Goal: Check status: Check status

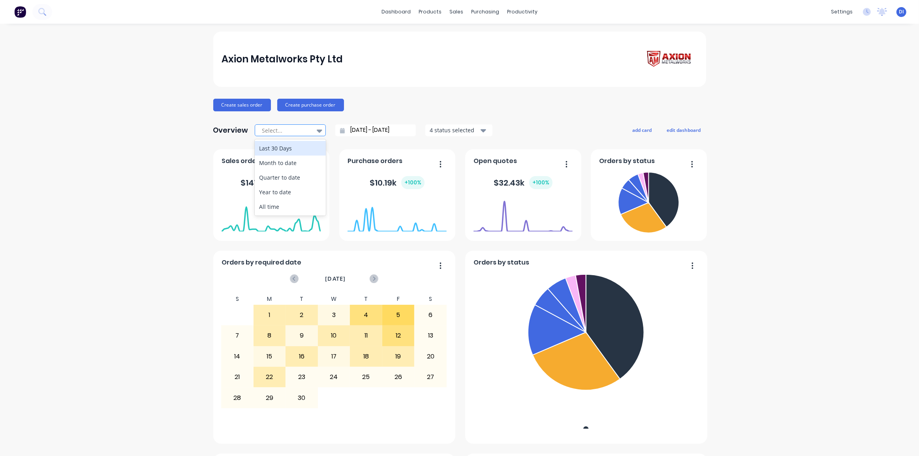
click at [317, 129] on icon at bounding box center [320, 130] width 6 height 9
click at [293, 163] on div "Month to date" at bounding box center [290, 163] width 71 height 15
type input "01/09/25 - 11/09/25"
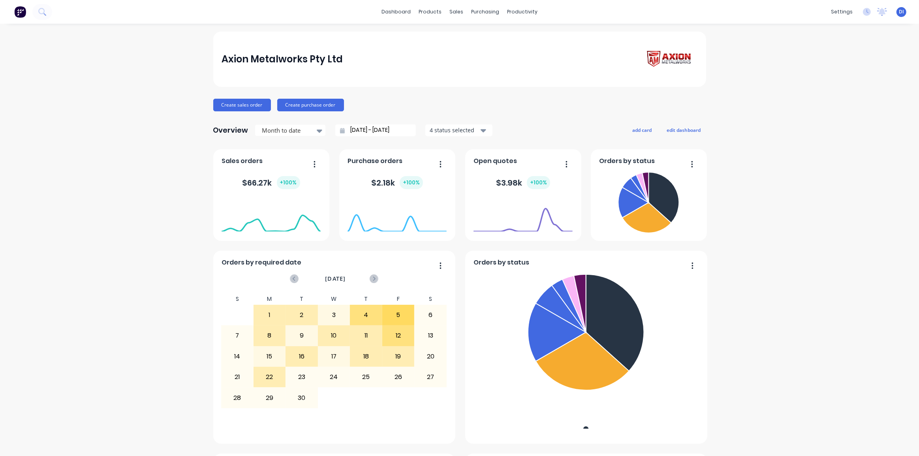
click at [800, 254] on div "Axion Metalworks Pty Ltd Create sales order Create purchase order Overview Mont…" at bounding box center [459, 441] width 919 height 819
click at [47, 11] on button at bounding box center [42, 12] width 20 height 16
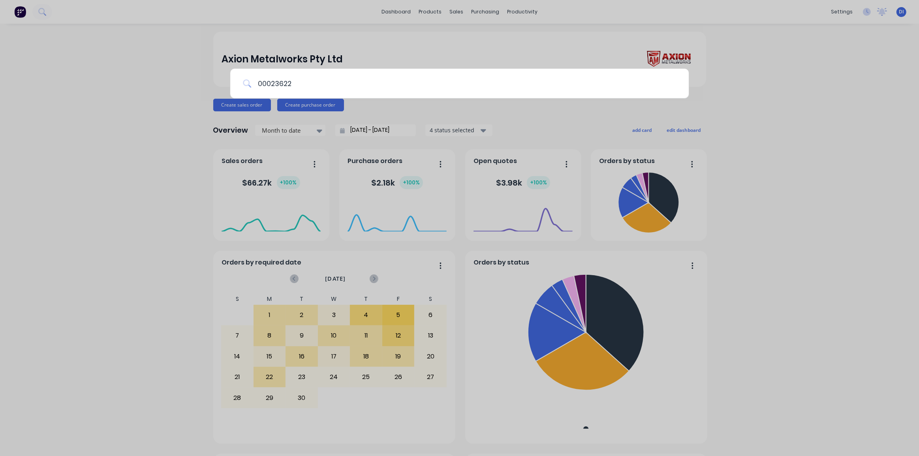
click at [309, 83] on input "00023622" at bounding box center [463, 84] width 425 height 30
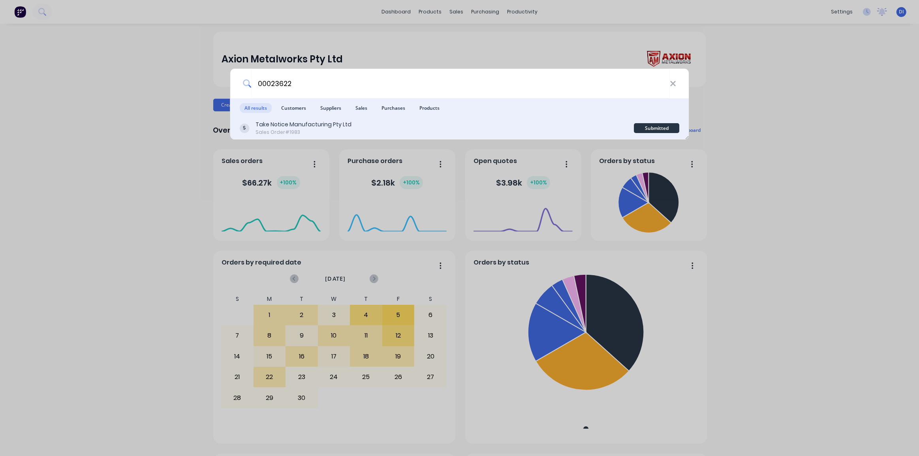
type input "00023622"
click at [438, 124] on div "Take Notice Manufacturing Pty Ltd Sales Order #1983" at bounding box center [437, 127] width 395 height 15
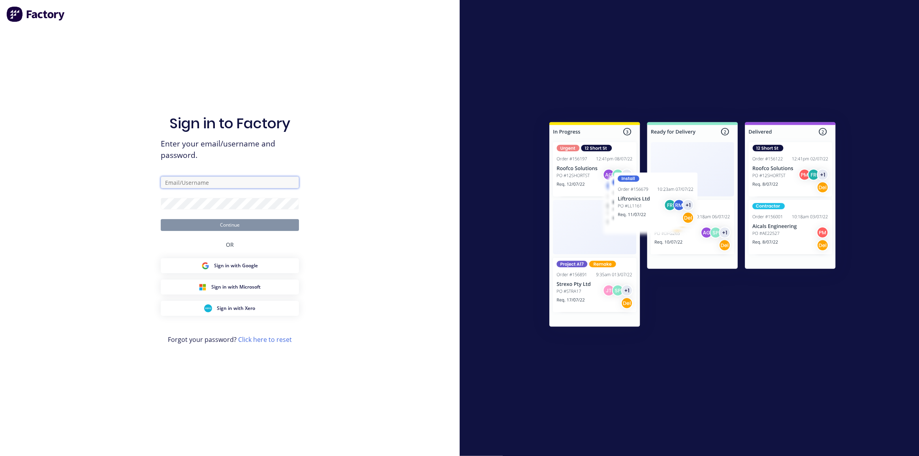
type input "dean@axionmetalworks.com.au"
click at [245, 228] on button "Continue" at bounding box center [230, 225] width 138 height 12
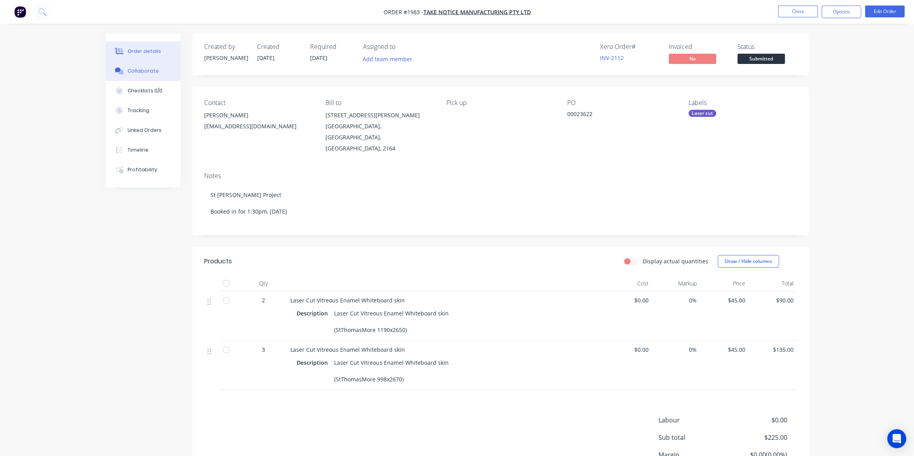
click at [147, 68] on div "Collaborate" at bounding box center [143, 71] width 31 height 7
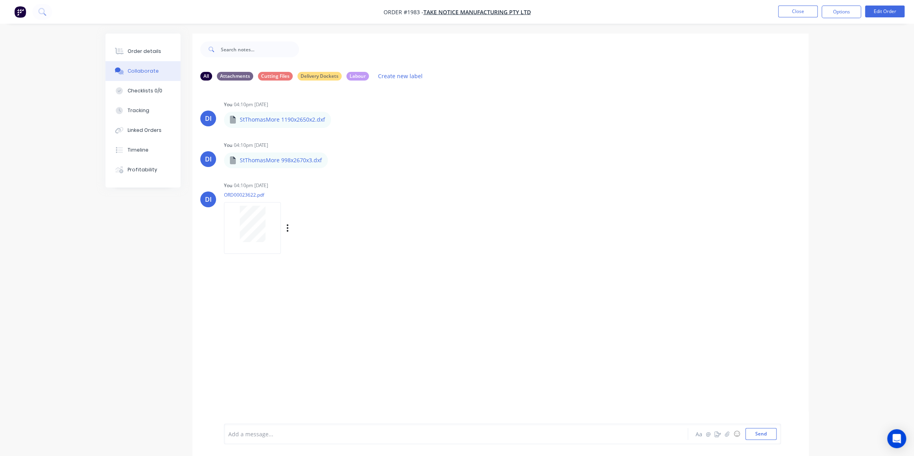
click at [237, 218] on div at bounding box center [253, 224] width 50 height 36
drag, startPoint x: 616, startPoint y: 188, endPoint x: 403, endPoint y: 173, distance: 213.9
click at [606, 189] on div "DI You 04:10pm 10/09/25 ORD00023622.pdf Labels Download Delete" at bounding box center [500, 215] width 616 height 71
click at [133, 50] on div "Order details" at bounding box center [145, 51] width 34 height 7
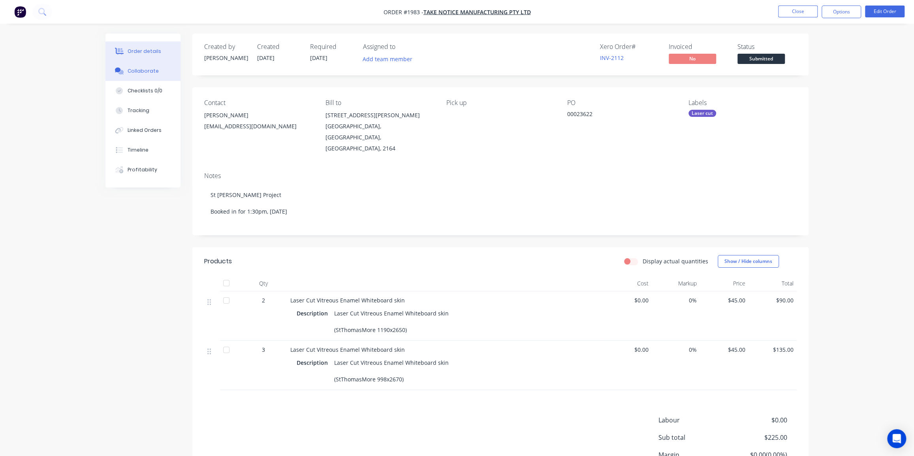
click at [140, 72] on div "Collaborate" at bounding box center [143, 71] width 31 height 7
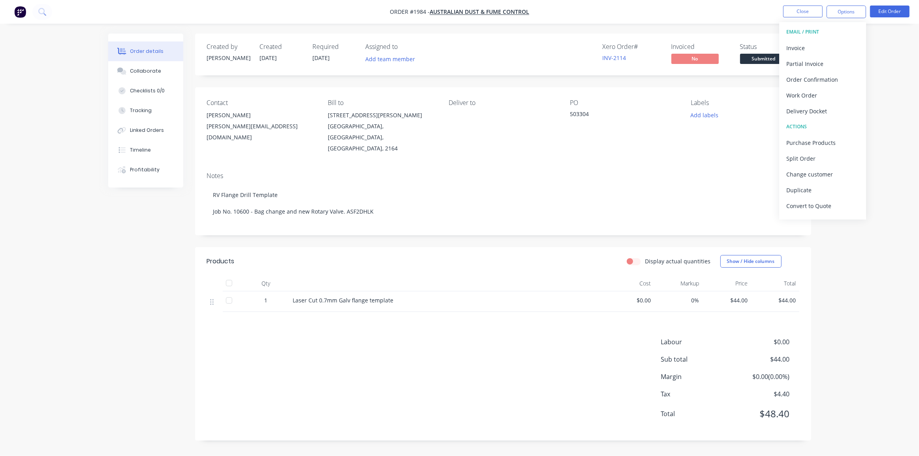
click at [20, 9] on img "button" at bounding box center [20, 12] width 12 height 12
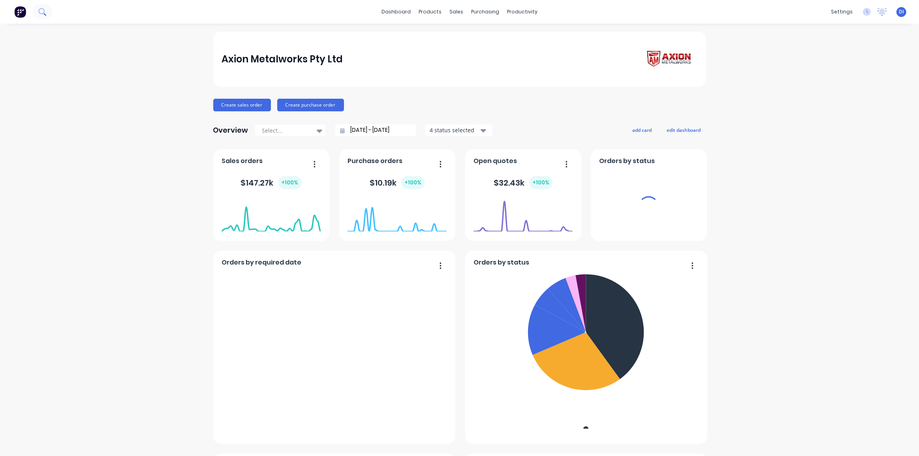
click at [43, 13] on icon at bounding box center [44, 14] width 3 height 3
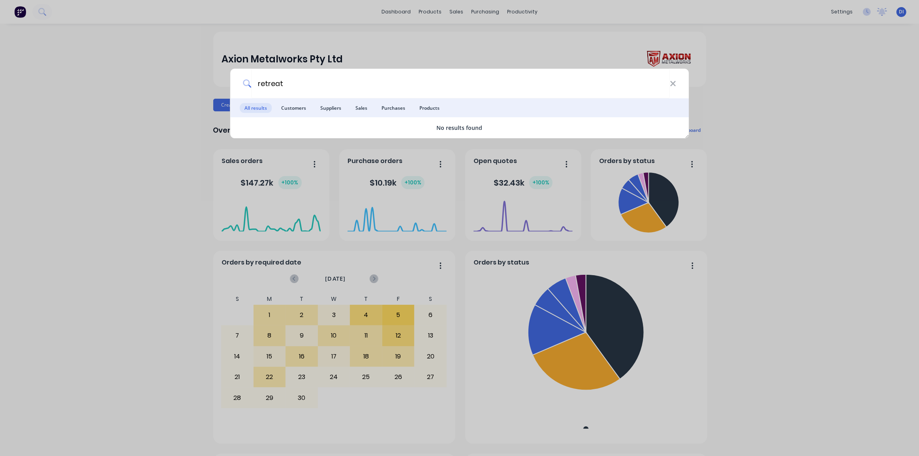
type input "retreat"
click at [21, 68] on div "retreat All results Customers Suppliers Sales Purchases Products No results fou…" at bounding box center [459, 228] width 919 height 456
click at [11, 12] on div at bounding box center [26, 12] width 52 height 16
click at [18, 13] on img at bounding box center [20, 12] width 12 height 12
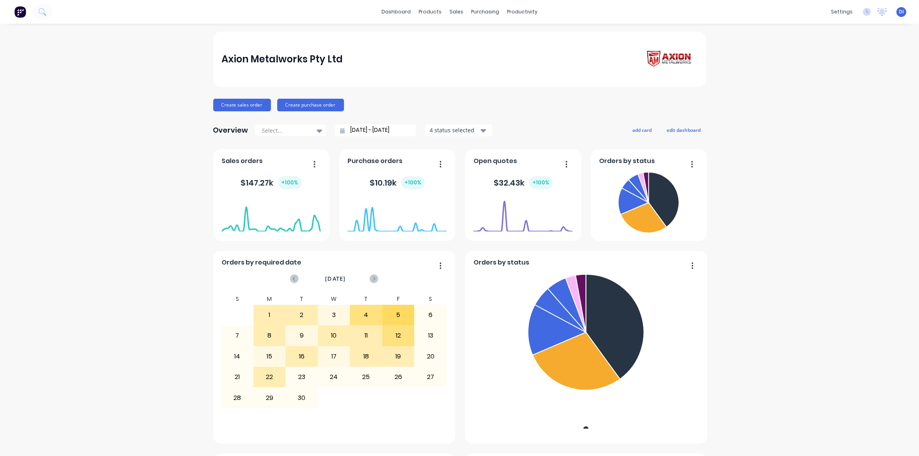
click at [19, 13] on img at bounding box center [20, 12] width 12 height 12
click at [476, 14] on div "purchasing" at bounding box center [485, 12] width 36 height 12
click at [496, 40] on div "Purchase Orders" at bounding box center [509, 37] width 42 height 7
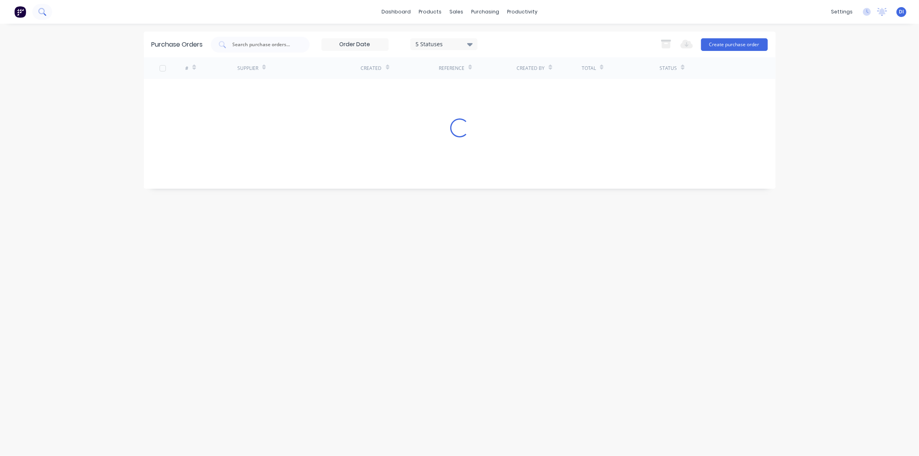
click at [45, 13] on icon at bounding box center [42, 12] width 8 height 8
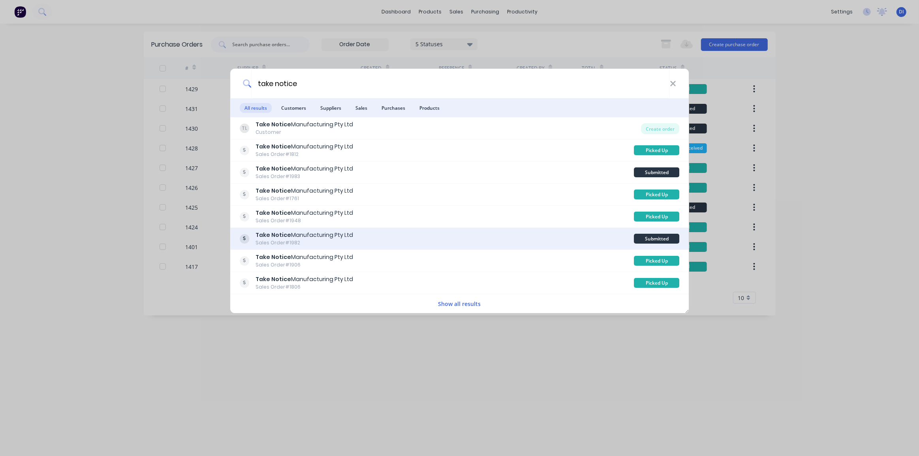
type input "take notice"
click at [375, 236] on div "Take Notice Manufacturing Pty Ltd Sales Order #1982" at bounding box center [437, 238] width 395 height 15
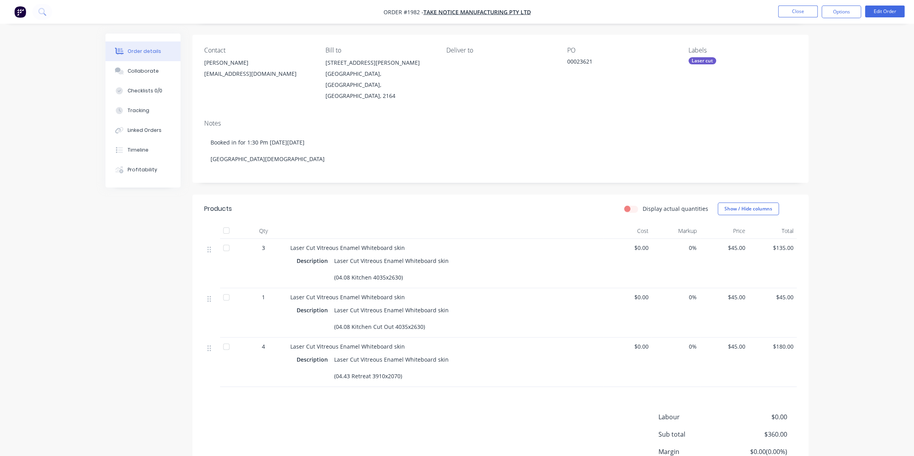
scroll to position [36, 0]
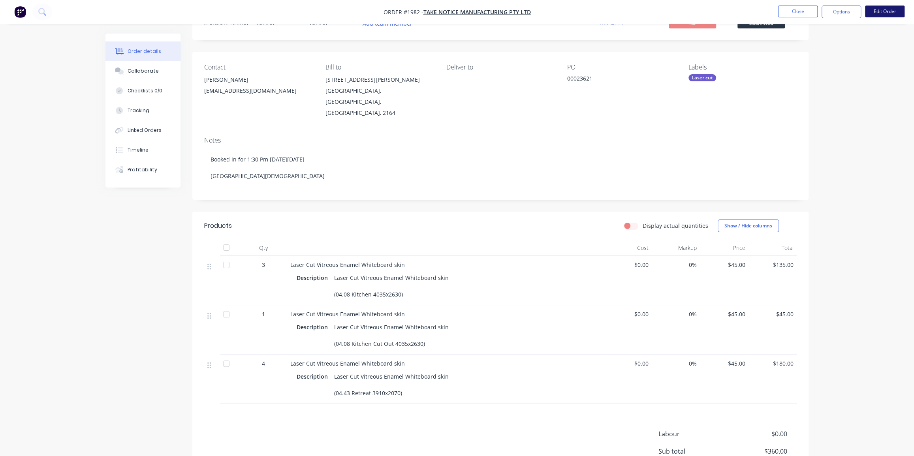
click at [881, 10] on button "Edit Order" at bounding box center [885, 12] width 40 height 12
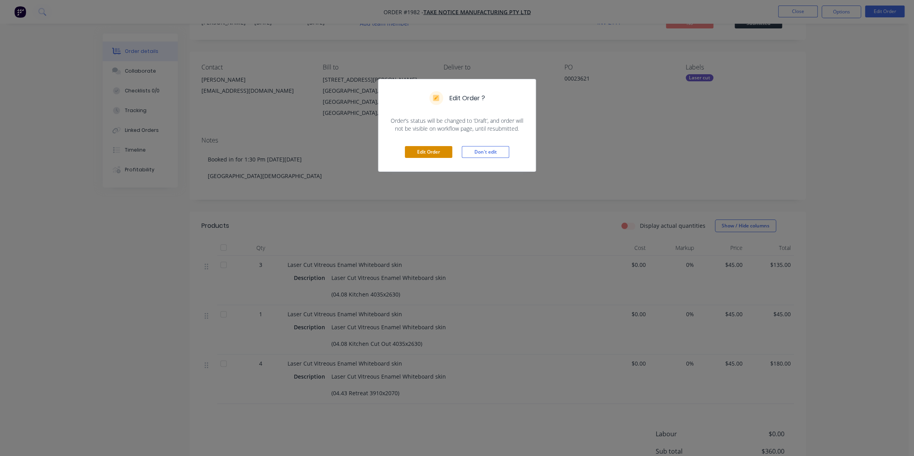
click at [432, 150] on button "Edit Order" at bounding box center [428, 152] width 47 height 12
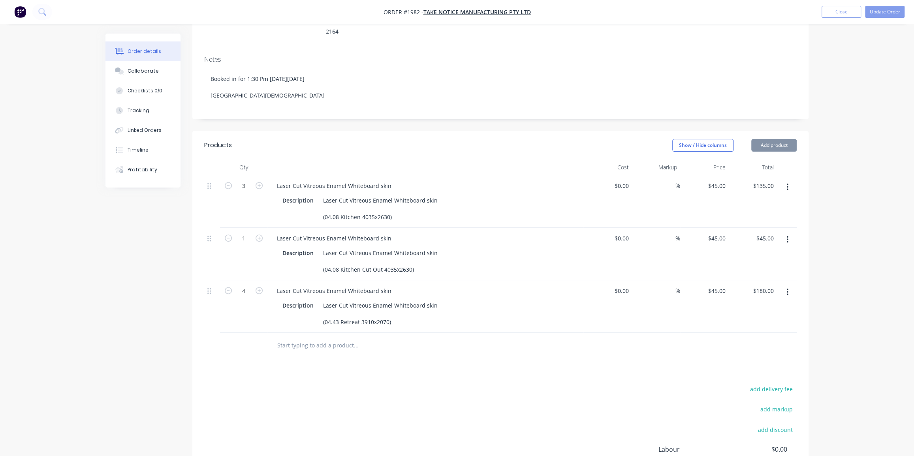
scroll to position [143, 0]
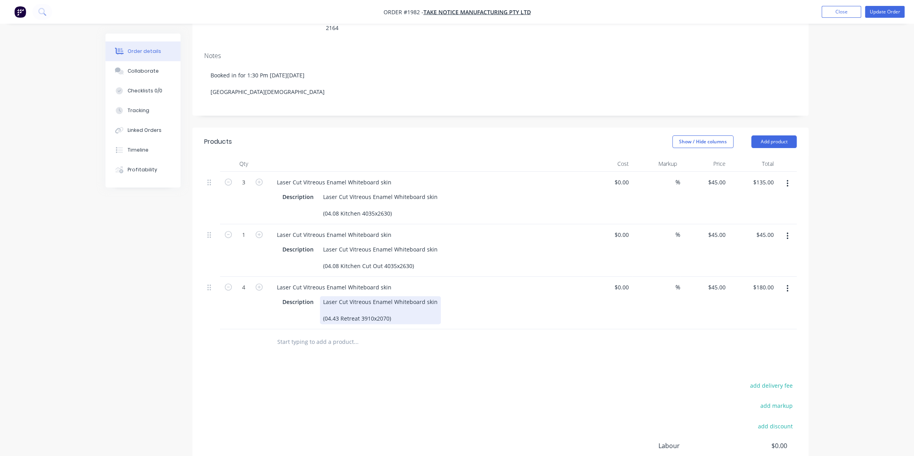
click at [386, 296] on div "Laser Cut Vitreous Enamel Whiteboard skin (04.43 Retreat 3910x2070)" at bounding box center [380, 310] width 121 height 28
click at [378, 296] on div "Laser Cut Vitreous Enamel Whiteboard skin (04.43 Retreat 3910x2070)" at bounding box center [380, 310] width 121 height 28
click at [387, 296] on div "Laser Cut Vitreous Enamel Whiteboard skin (04.43 Retreat 3910x2070)" at bounding box center [380, 310] width 121 height 28
click at [399, 343] on div "Products Show / Hide columns Add product Qty Cost Markup Price Total 3 Laser Cu…" at bounding box center [500, 336] width 616 height 417
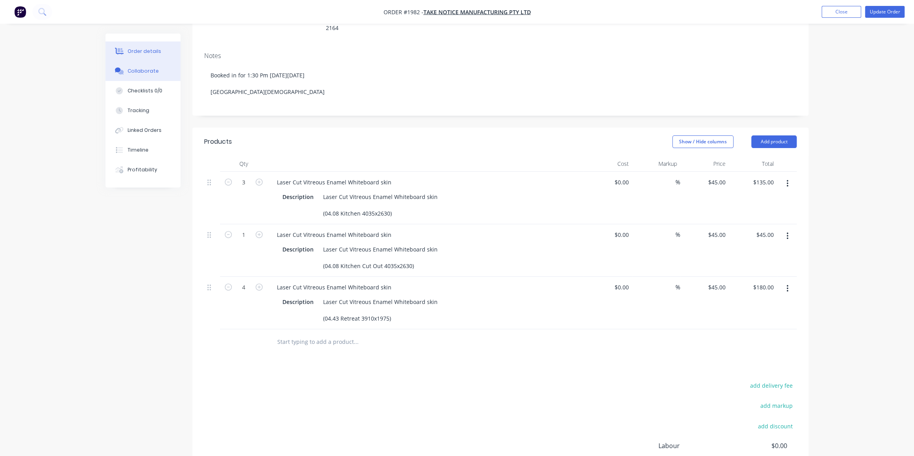
click at [142, 70] on div "Collaborate" at bounding box center [143, 71] width 31 height 7
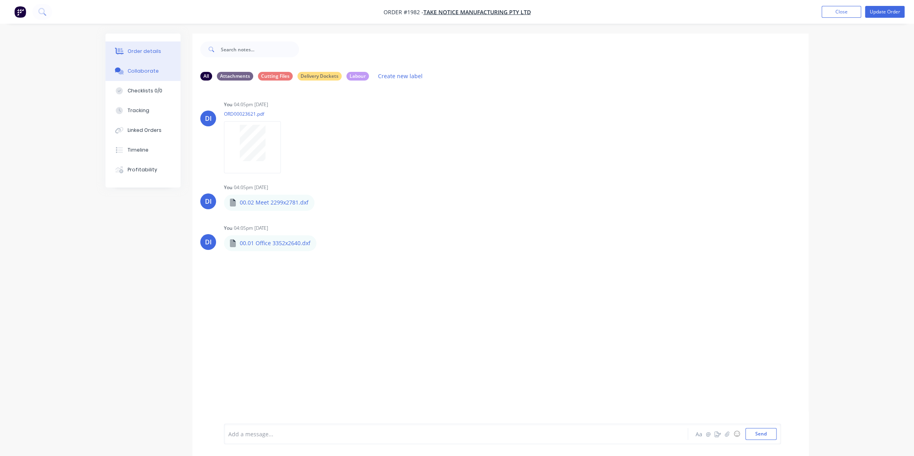
click at [139, 49] on div "Order details" at bounding box center [145, 51] width 34 height 7
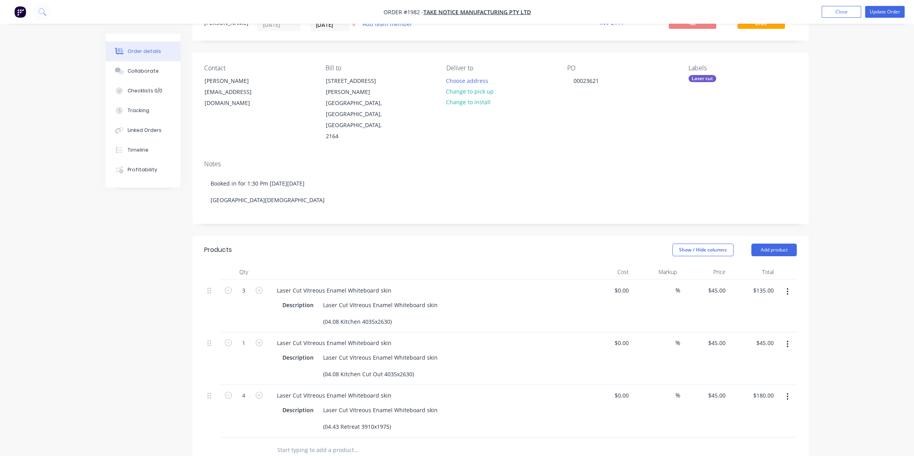
scroll to position [72, 0]
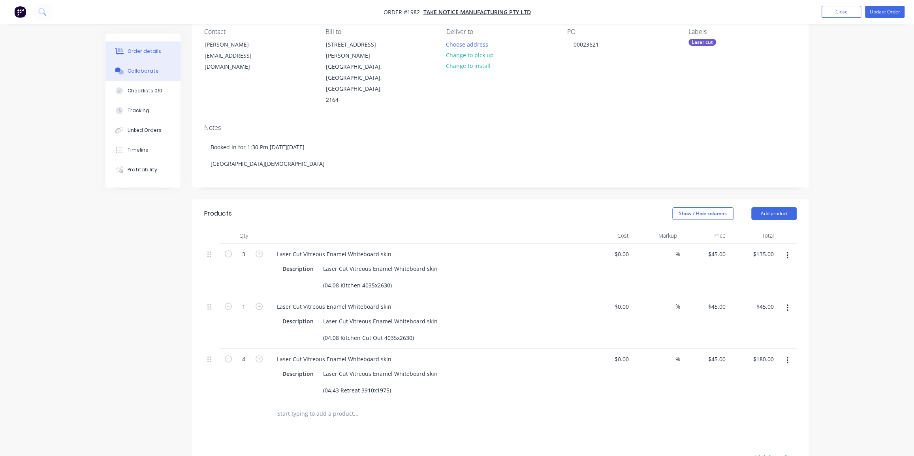
click at [142, 70] on div "Collaborate" at bounding box center [143, 71] width 31 height 7
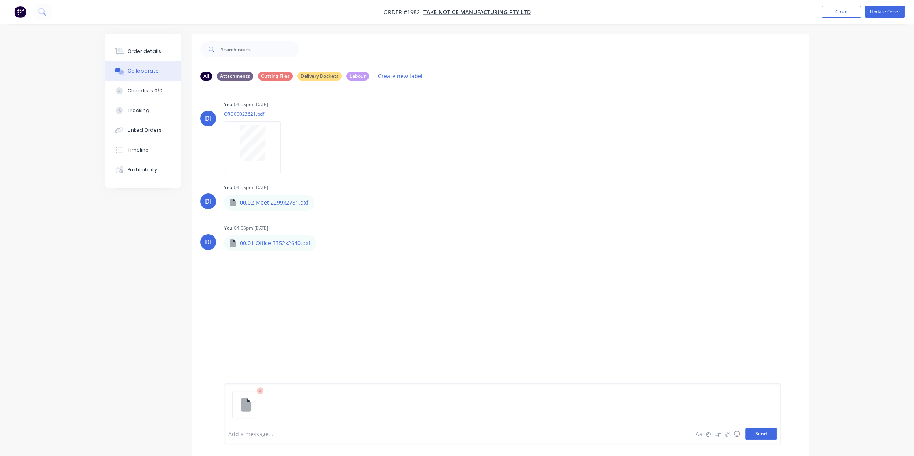
click at [759, 439] on button "Send" at bounding box center [761, 434] width 31 height 12
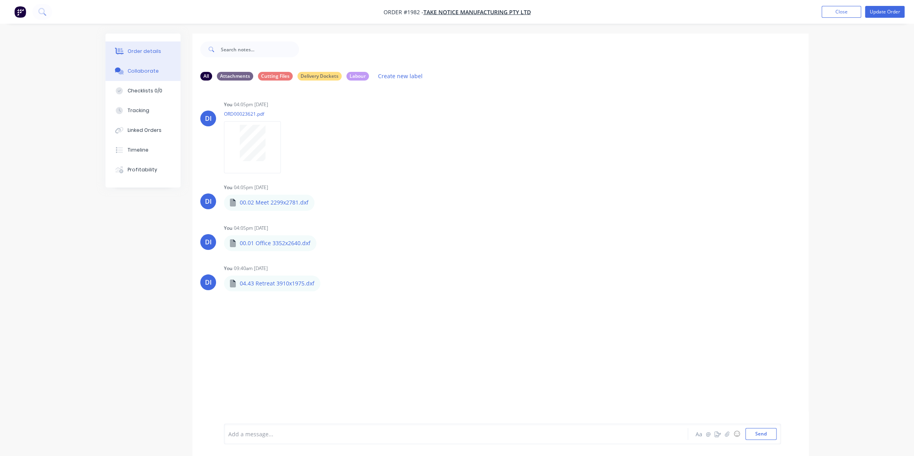
click at [133, 54] on div "Order details" at bounding box center [145, 51] width 34 height 7
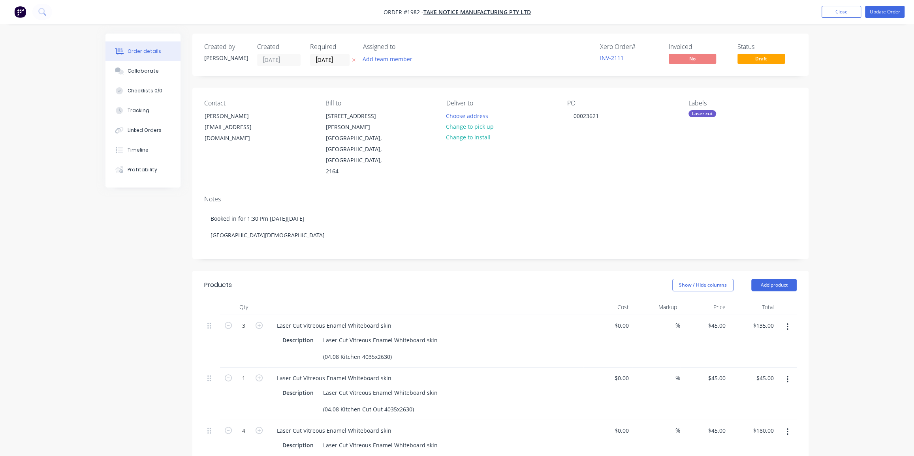
click at [143, 270] on div "Created by Dean Created 10/09/25 Required 12/09/25 Assigned to Add team member …" at bounding box center [456, 367] width 703 height 666
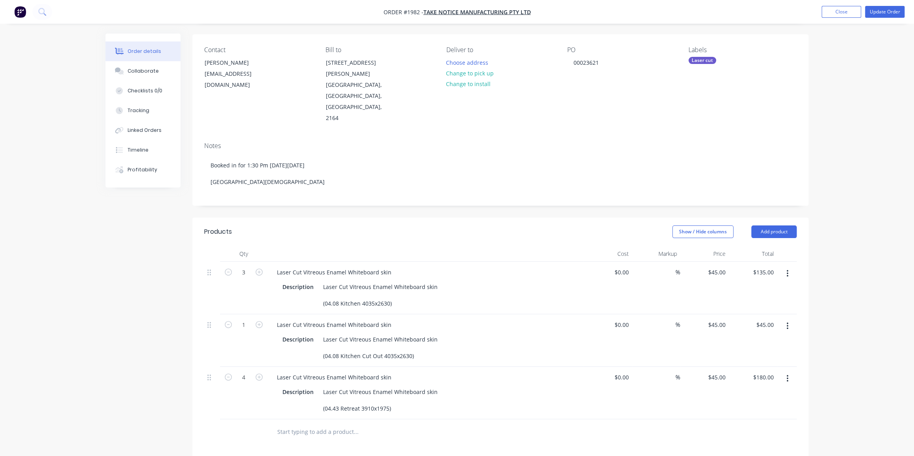
scroll to position [72, 0]
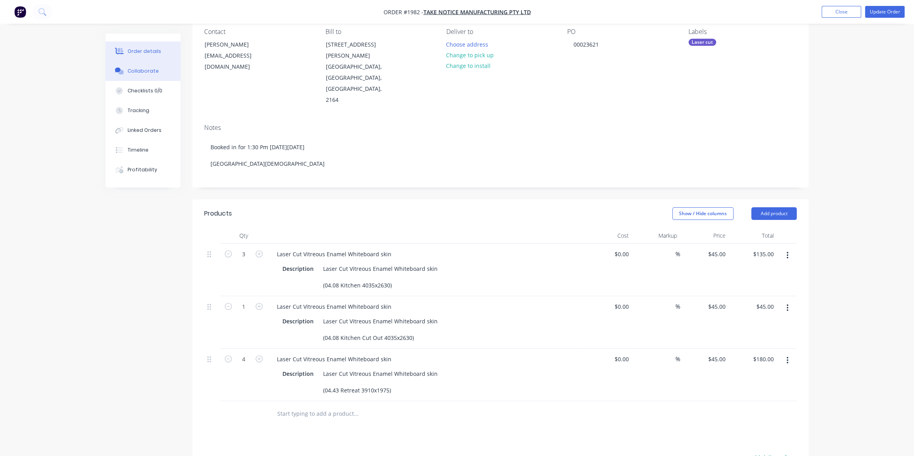
click at [134, 73] on div "Collaborate" at bounding box center [143, 71] width 31 height 7
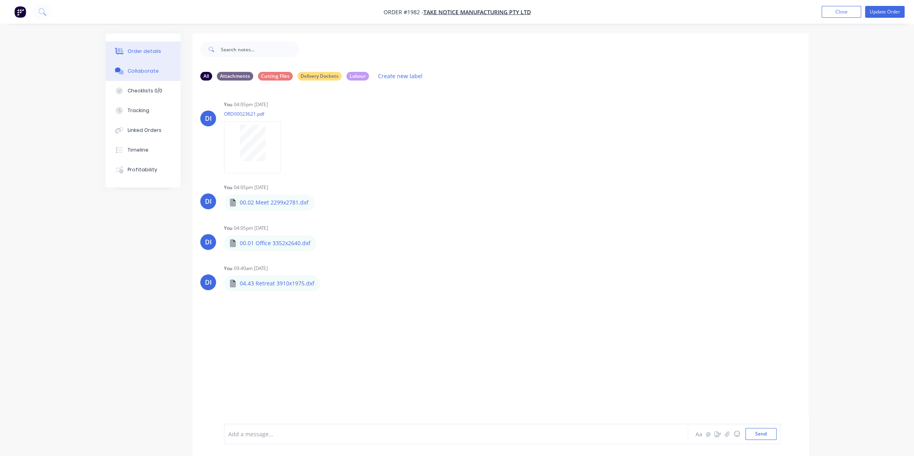
click at [141, 52] on div "Order details" at bounding box center [145, 51] width 34 height 7
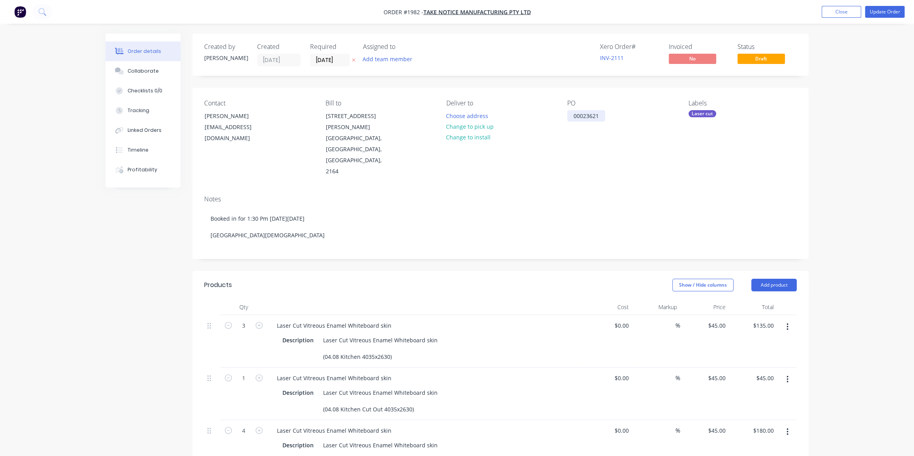
click at [597, 115] on div "00023621" at bounding box center [586, 115] width 38 height 11
click at [595, 115] on div "00023621" at bounding box center [586, 115] width 38 height 11
click at [587, 112] on div "00023621" at bounding box center [586, 115] width 38 height 11
copy div "00023621"
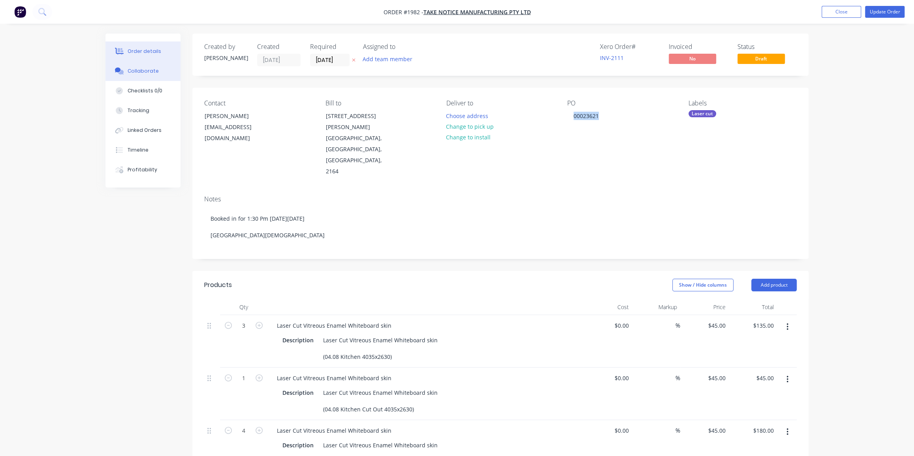
click at [142, 69] on div "Collaborate" at bounding box center [143, 71] width 31 height 7
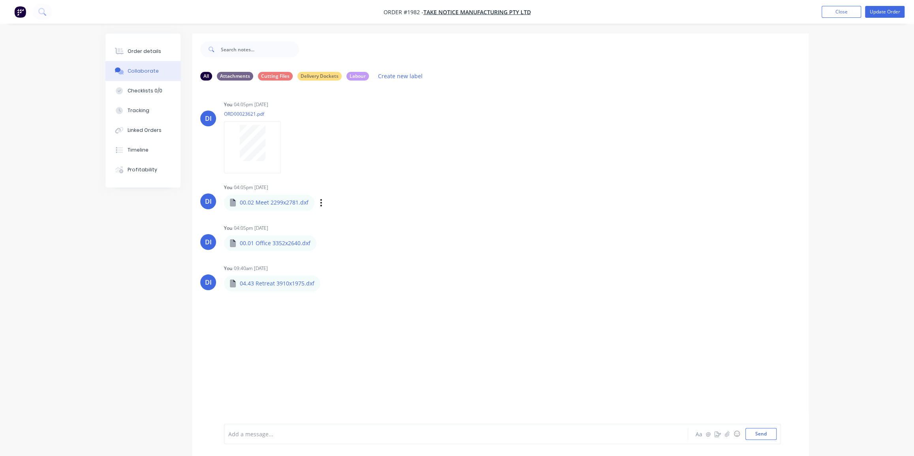
click at [324, 201] on div "Labels Download Delete" at bounding box center [362, 202] width 89 height 11
click at [320, 203] on icon "button" at bounding box center [321, 202] width 2 height 9
click at [342, 240] on button "Delete" at bounding box center [373, 242] width 89 height 18
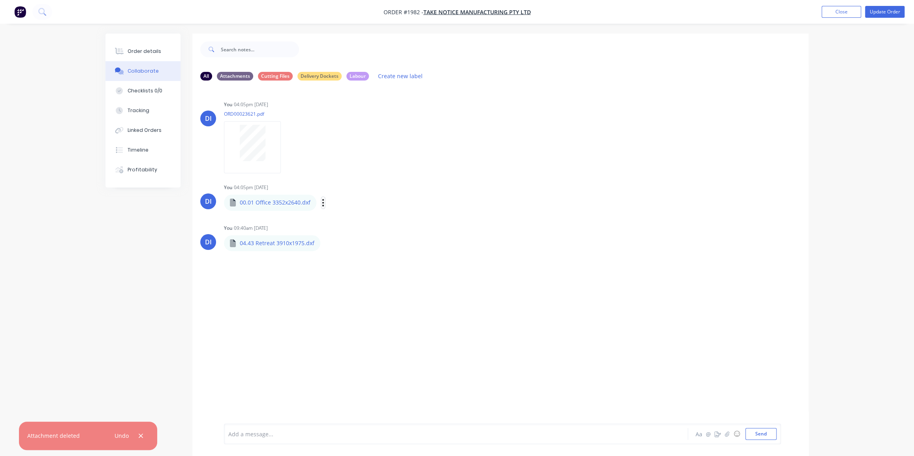
click at [323, 201] on icon "button" at bounding box center [323, 202] width 2 height 9
click at [342, 236] on button "Delete" at bounding box center [375, 242] width 89 height 18
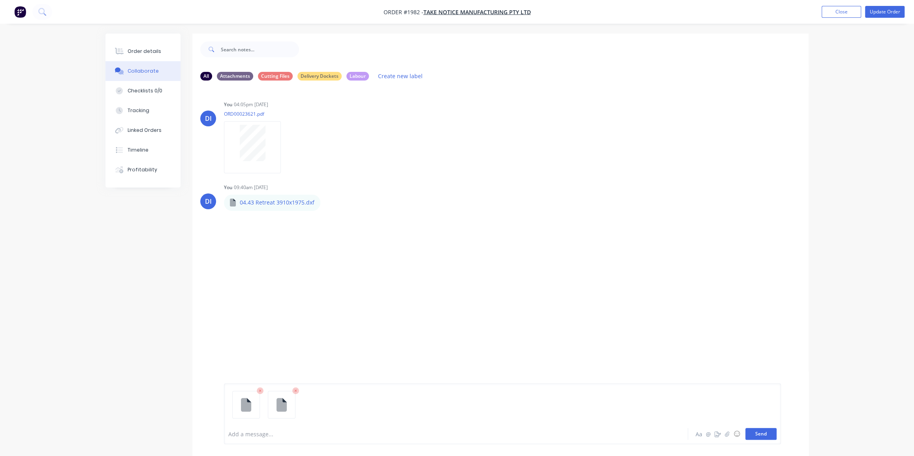
click at [770, 433] on button "Send" at bounding box center [761, 434] width 31 height 12
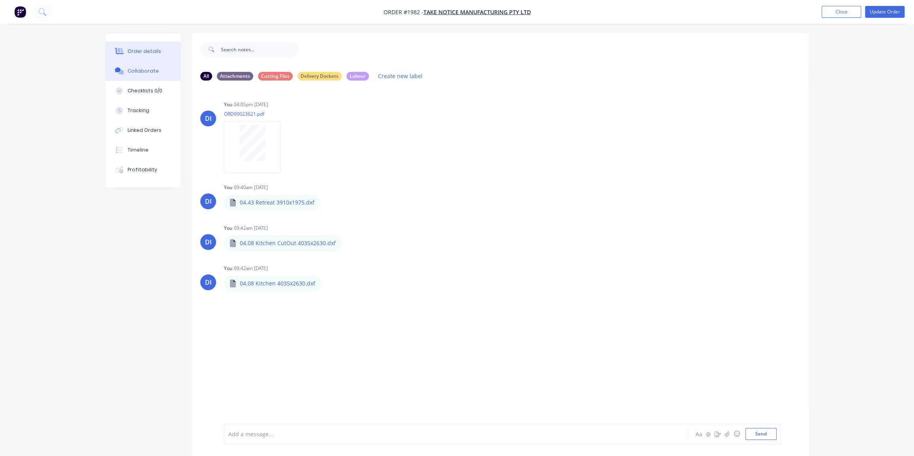
click at [147, 52] on div "Order details" at bounding box center [145, 51] width 34 height 7
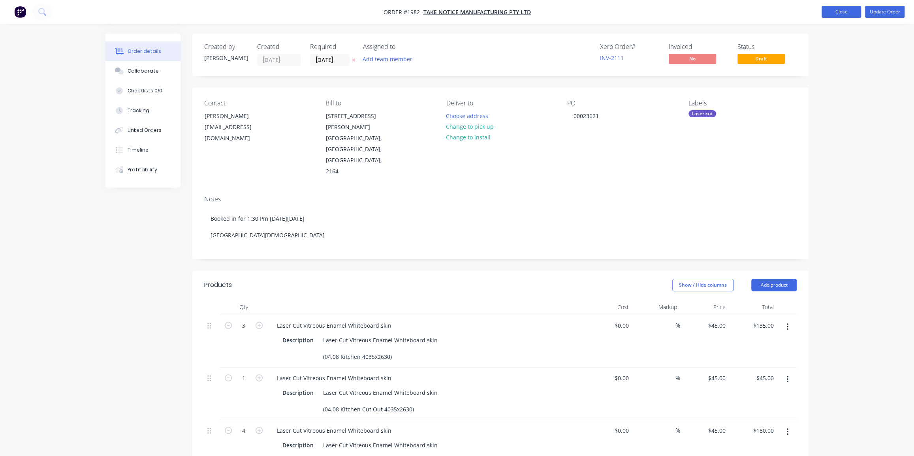
click at [830, 10] on button "Close" at bounding box center [842, 12] width 40 height 12
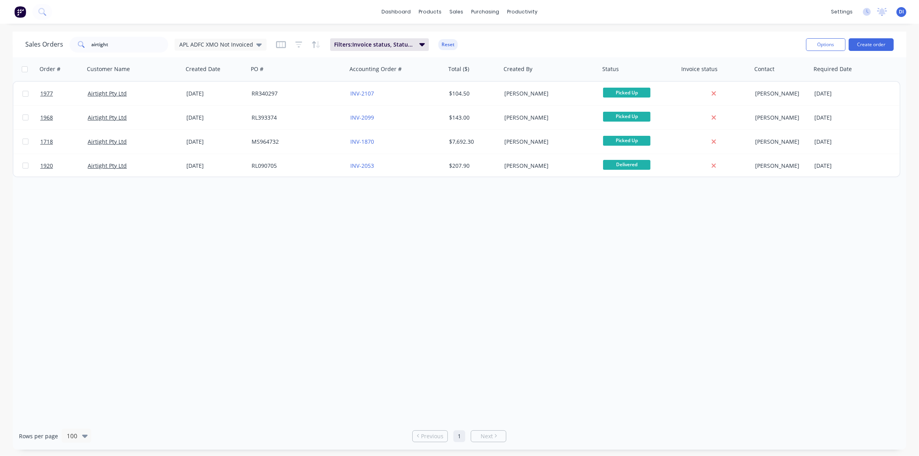
click at [457, 301] on div "Order # Customer Name Created Date PO # Accounting Order # Total ($) Created By…" at bounding box center [460, 239] width 894 height 365
click at [42, 15] on icon at bounding box center [42, 12] width 8 height 8
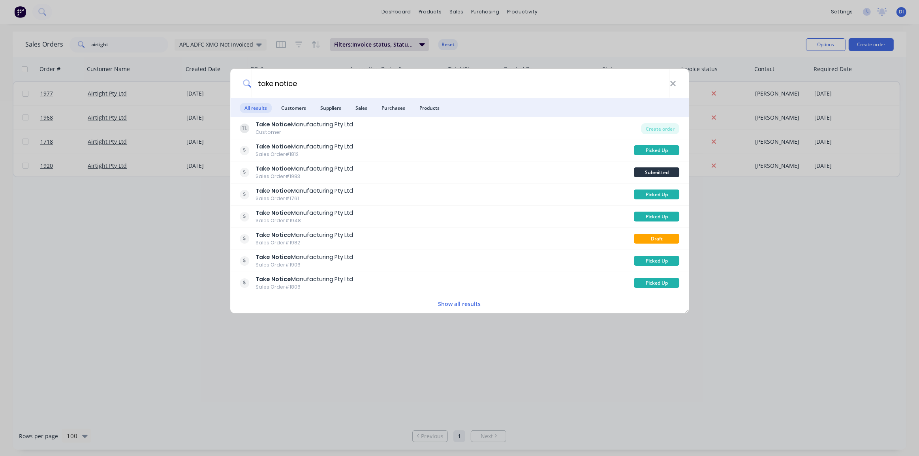
type input "take notice"
click at [459, 303] on button "Show all results" at bounding box center [459, 303] width 47 height 9
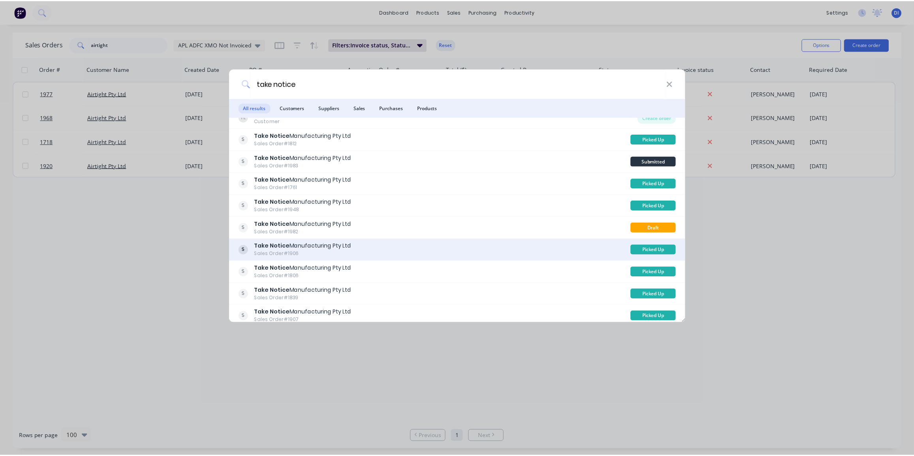
scroll to position [16, 0]
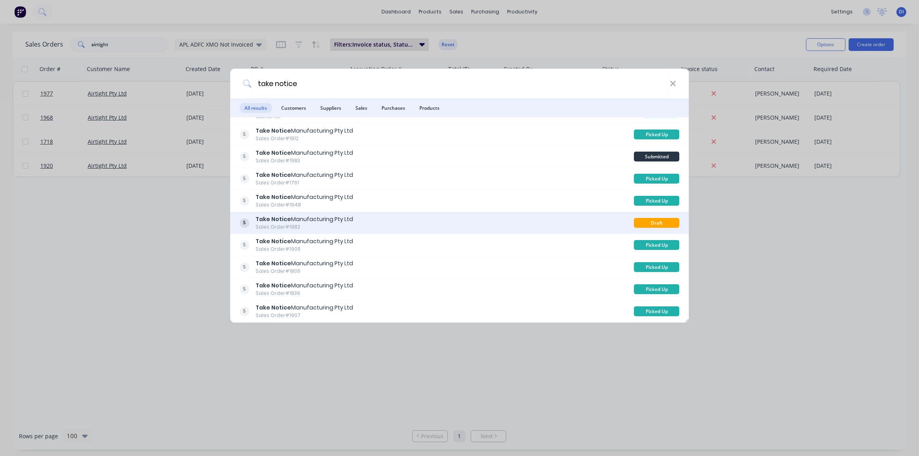
click at [385, 221] on div "Take Notice Manufacturing Pty Ltd Sales Order #1982" at bounding box center [437, 222] width 395 height 15
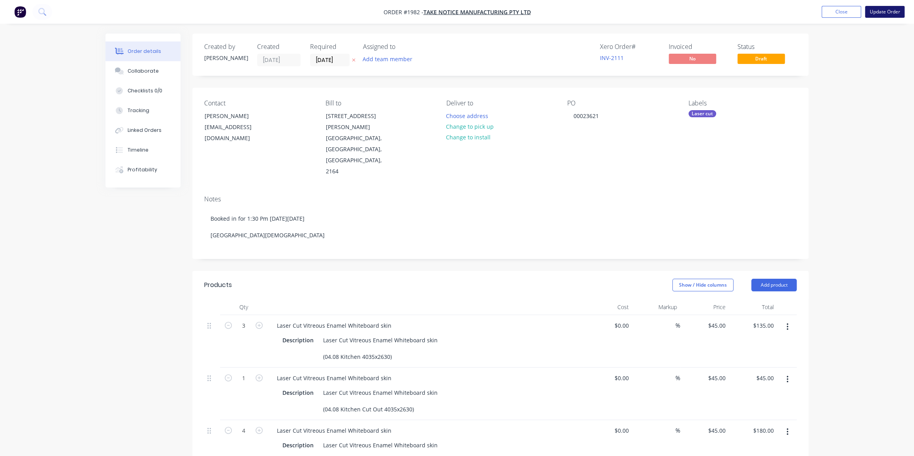
click at [884, 9] on button "Update Order" at bounding box center [885, 12] width 40 height 12
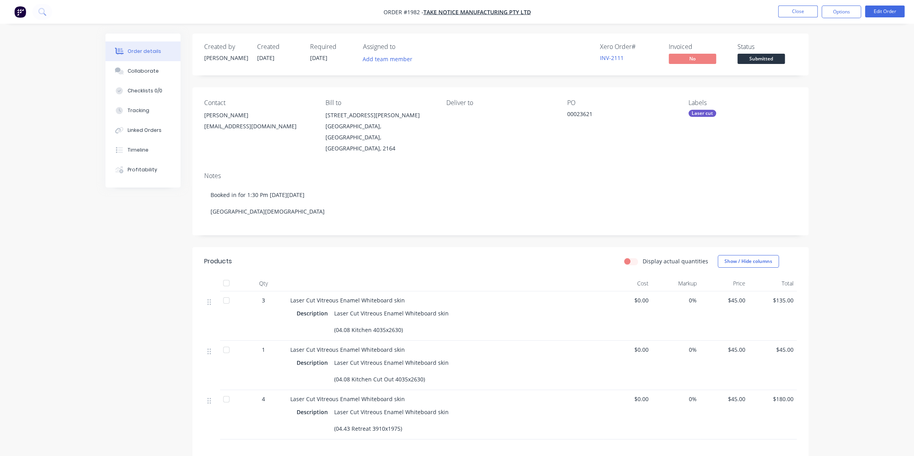
click at [874, 97] on div "Order details Collaborate Checklists 0/0 Tracking Linked Orders Timeline Profit…" at bounding box center [457, 290] width 914 height 580
click at [19, 14] on img "button" at bounding box center [20, 12] width 12 height 12
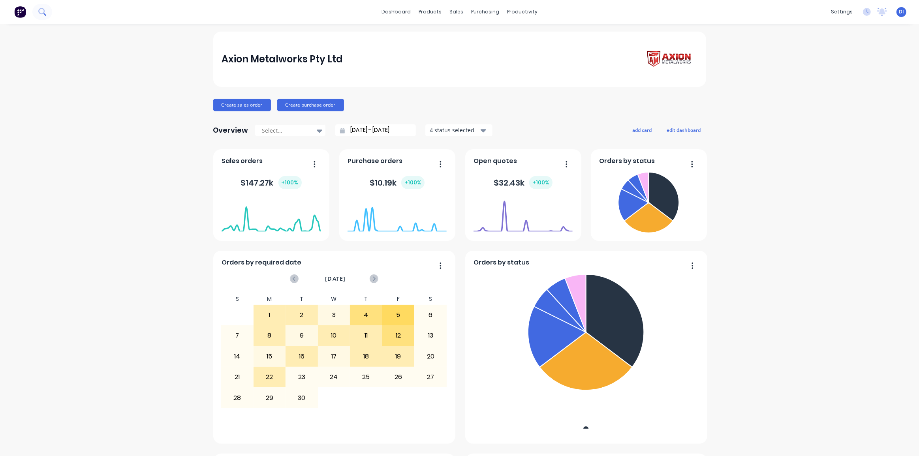
click at [45, 13] on icon at bounding box center [42, 12] width 8 height 8
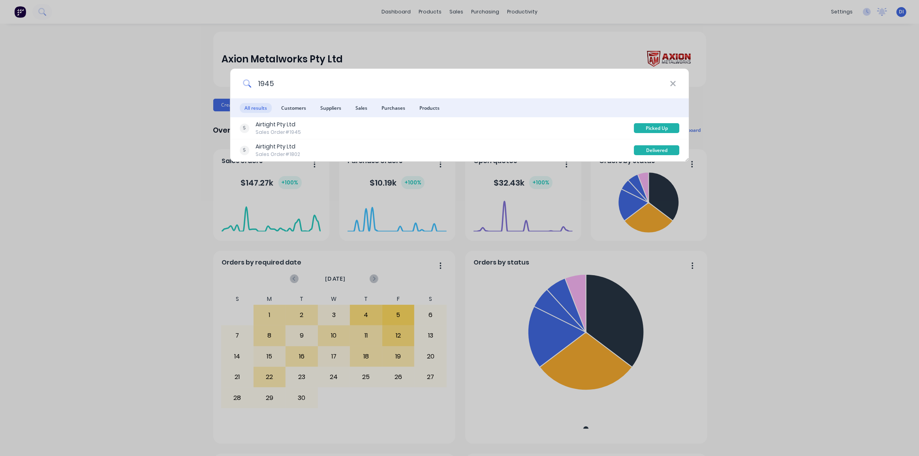
type input "1945"
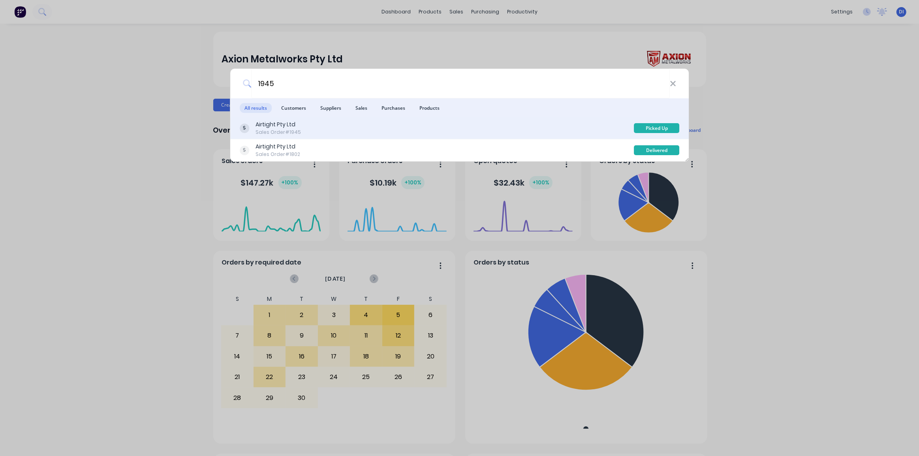
click at [310, 128] on div "Airtight Pty Ltd Sales Order #1945" at bounding box center [437, 127] width 395 height 15
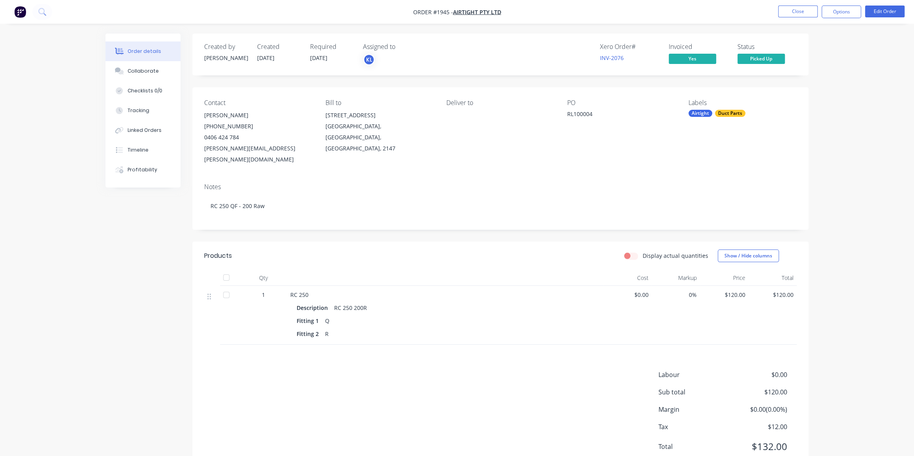
click at [355, 345] on div "Products Display actual quantities Show / Hide columns Qty Cost Markup Price To…" at bounding box center [500, 358] width 616 height 232
click at [20, 12] on img "button" at bounding box center [20, 12] width 12 height 12
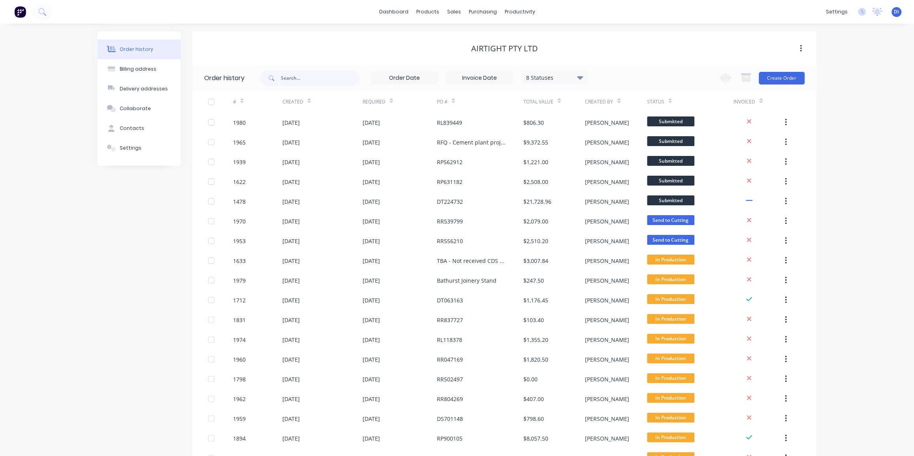
click at [17, 11] on img at bounding box center [20, 12] width 12 height 12
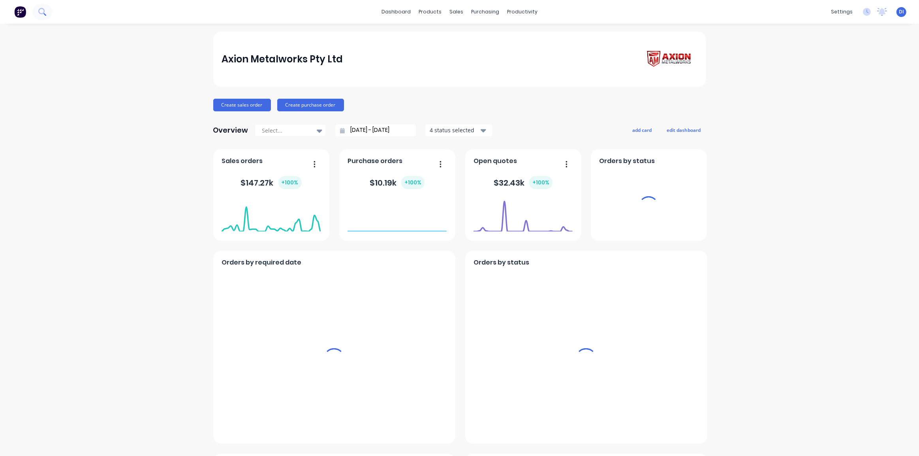
click at [42, 11] on icon at bounding box center [42, 12] width 8 height 8
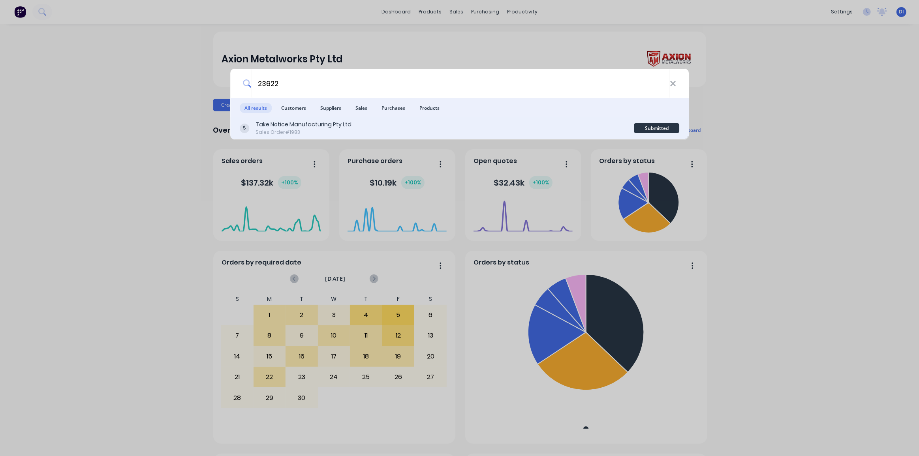
type input "23622"
click at [383, 126] on div "Take Notice Manufacturing Pty Ltd Sales Order #1983" at bounding box center [437, 127] width 395 height 15
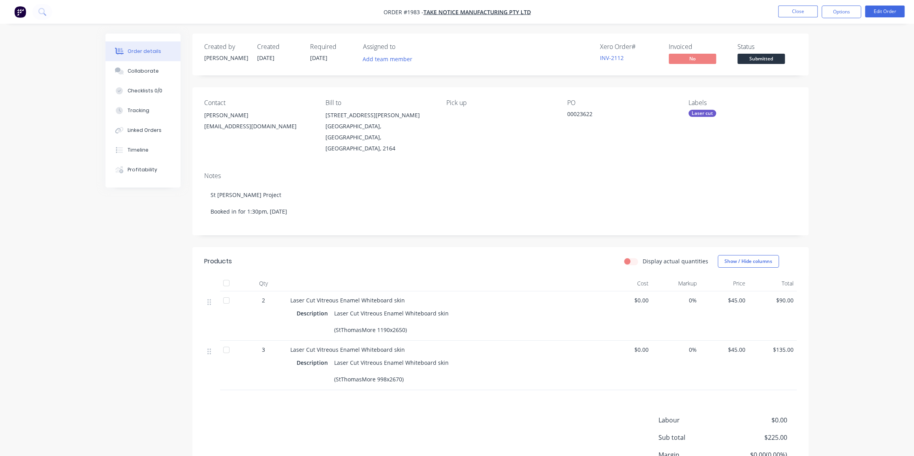
click at [142, 276] on div "Created by Dean Created 10/09/25 Required 12/09/25 Assigned to Add team member …" at bounding box center [456, 282] width 703 height 497
click at [144, 70] on div "Collaborate" at bounding box center [143, 71] width 31 height 7
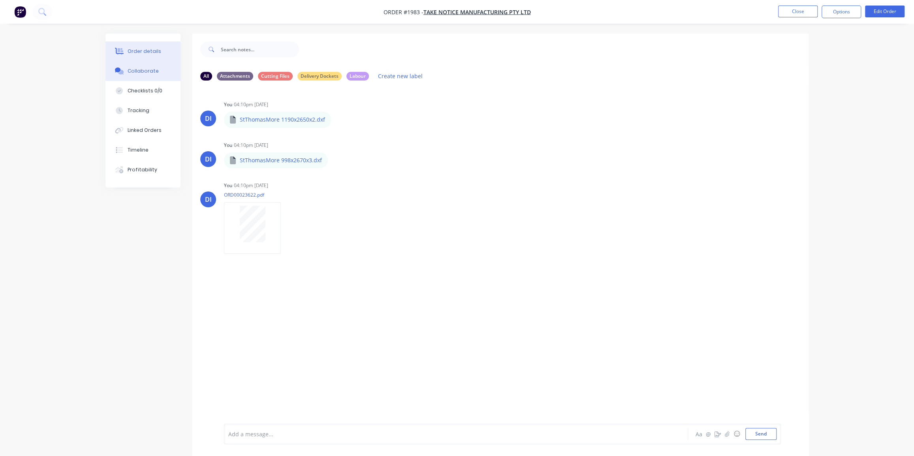
click at [143, 53] on div "Order details" at bounding box center [145, 51] width 34 height 7
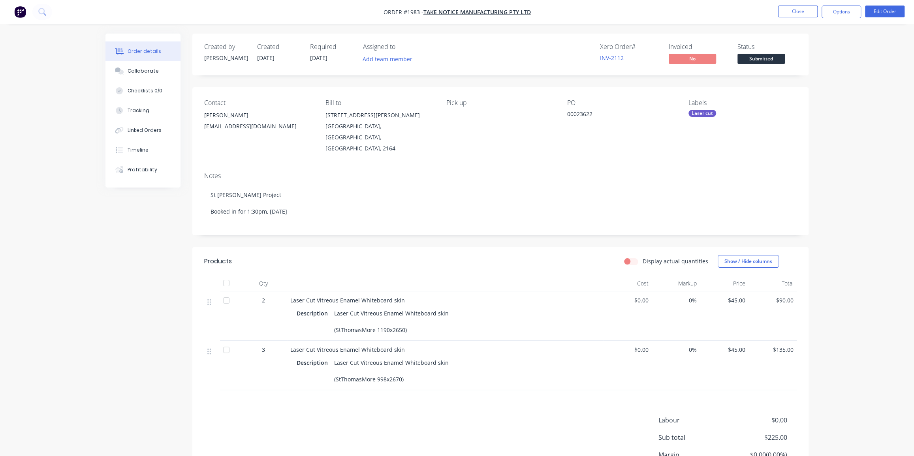
click at [111, 227] on div "Created by Dean Created 10/09/25 Required 12/09/25 Assigned to Add team member …" at bounding box center [456, 282] width 703 height 497
click at [14, 11] on img "button" at bounding box center [20, 12] width 12 height 12
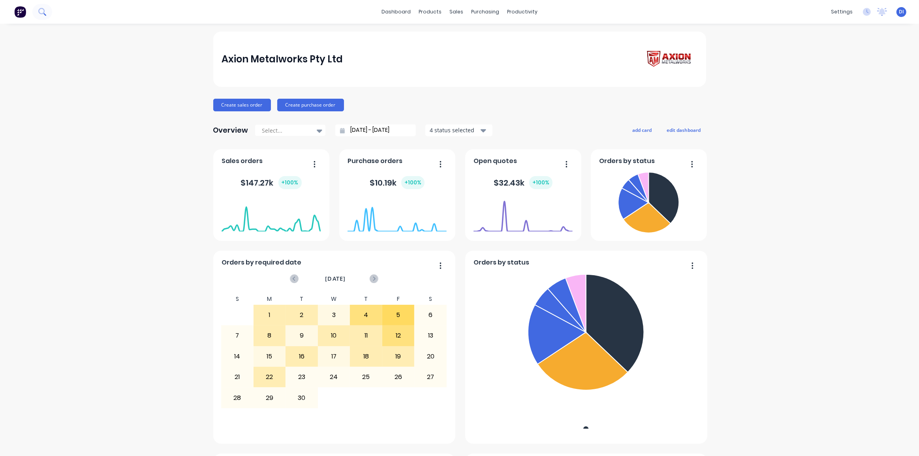
click at [45, 9] on icon at bounding box center [42, 12] width 8 height 8
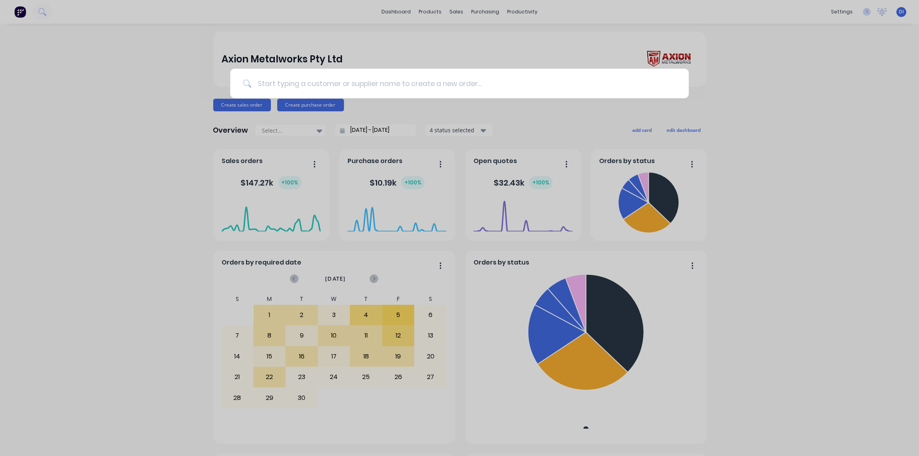
click at [343, 86] on input at bounding box center [463, 84] width 425 height 30
click at [343, 86] on input "cement" at bounding box center [460, 84] width 419 height 30
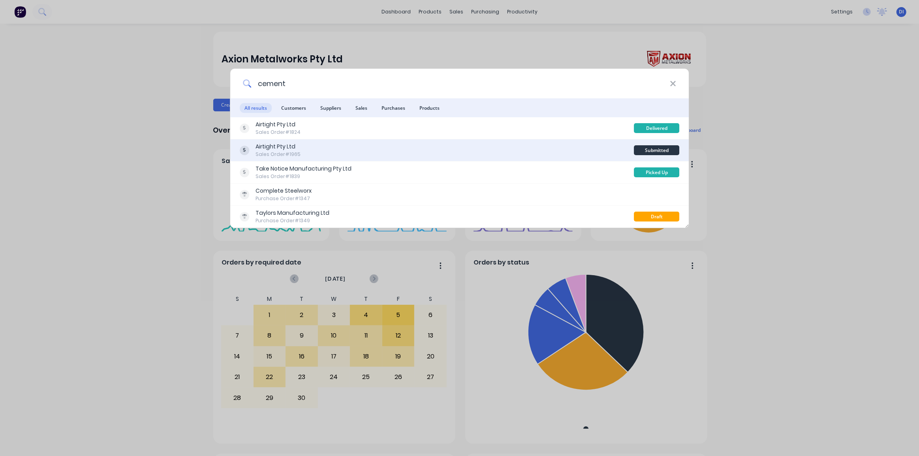
type input "cement"
click at [405, 147] on div "Airtight Pty Ltd Sales Order #1965" at bounding box center [437, 150] width 395 height 15
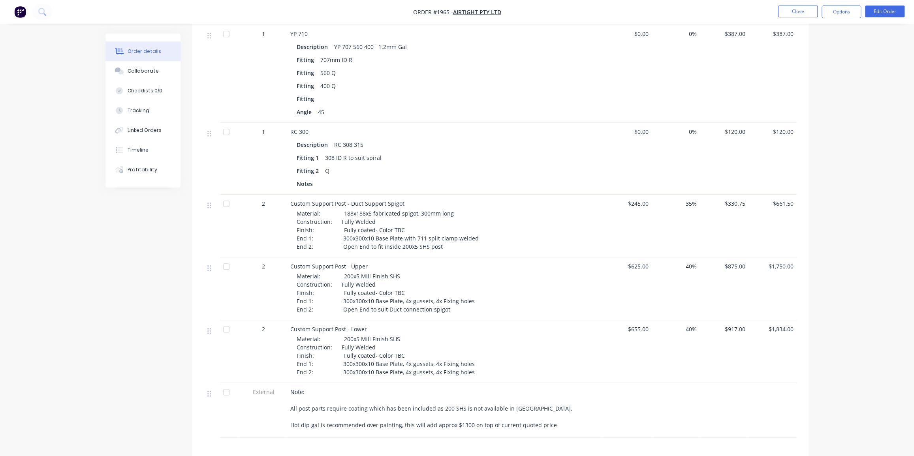
scroll to position [574, 0]
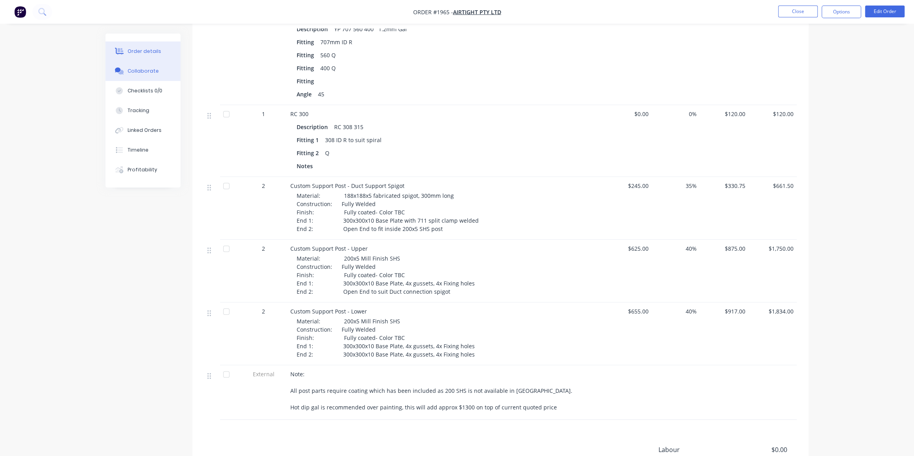
click at [143, 70] on div "Collaborate" at bounding box center [143, 71] width 31 height 7
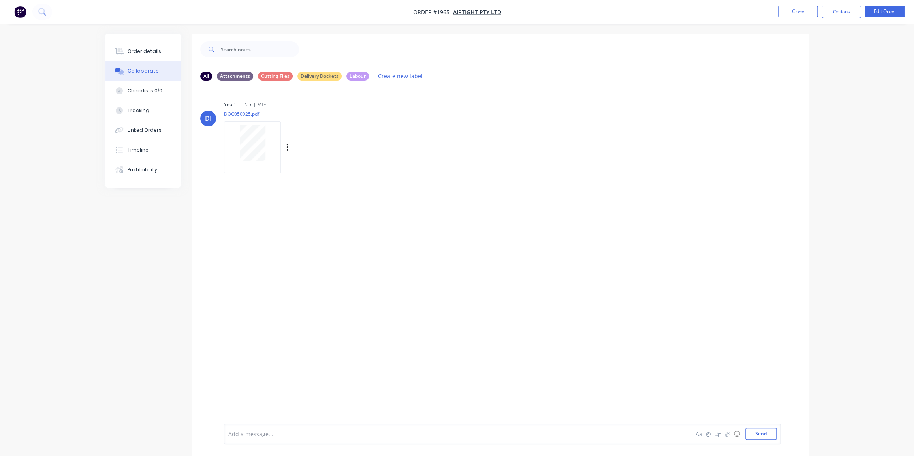
click at [267, 143] on div at bounding box center [253, 143] width 50 height 36
click at [43, 71] on div "Order details Collaborate Checklists 0/0 Tracking Linked Orders Timeline Profit…" at bounding box center [457, 234] width 914 height 468
click at [18, 13] on img "button" at bounding box center [20, 12] width 12 height 12
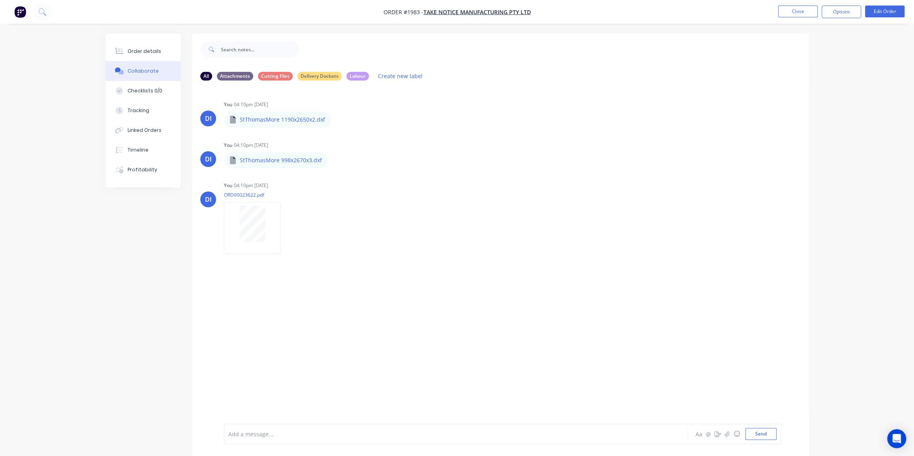
drag, startPoint x: 35, startPoint y: 63, endPoint x: 30, endPoint y: 3, distance: 59.8
click at [35, 62] on div "Order details Collaborate Checklists 0/0 Tracking Linked Orders Timeline Profit…" at bounding box center [457, 234] width 914 height 468
click at [20, 10] on img "button" at bounding box center [20, 12] width 12 height 12
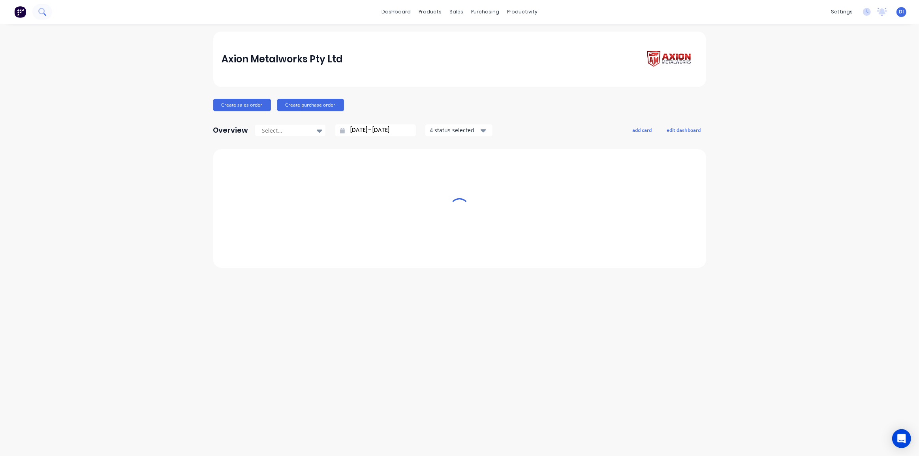
click at [43, 11] on icon at bounding box center [42, 12] width 8 height 8
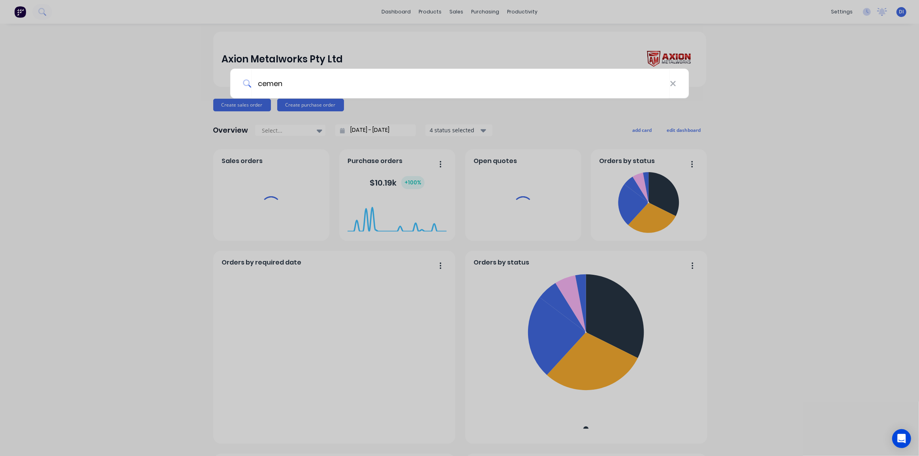
type input "cement"
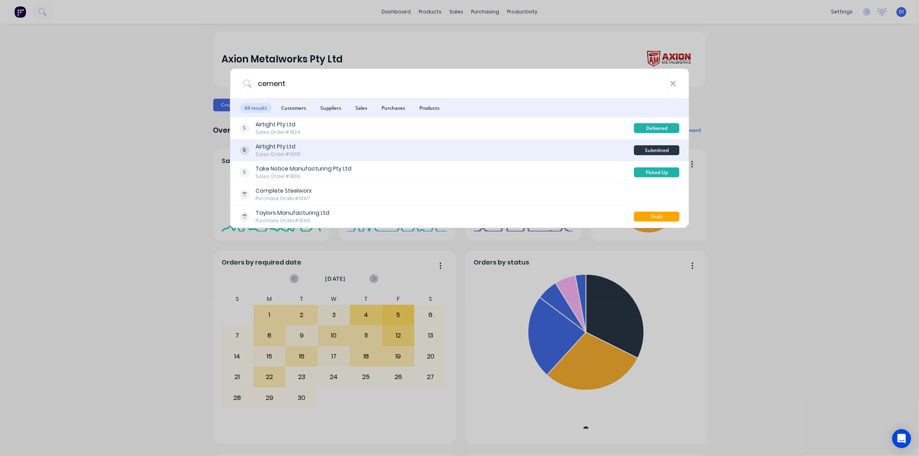
click at [463, 151] on div "Airtight Pty Ltd Sales Order #1965" at bounding box center [437, 150] width 395 height 15
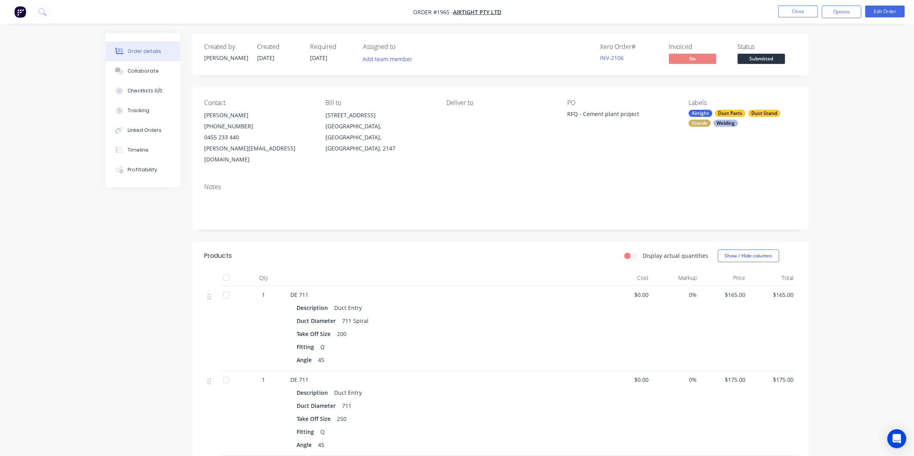
click at [762, 61] on span "Submitted" at bounding box center [761, 59] width 47 height 10
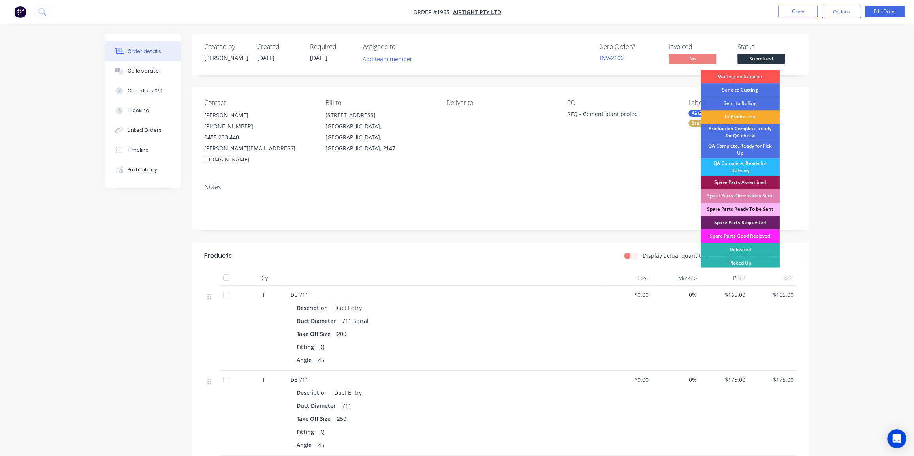
click at [727, 116] on div "In Production" at bounding box center [740, 116] width 79 height 13
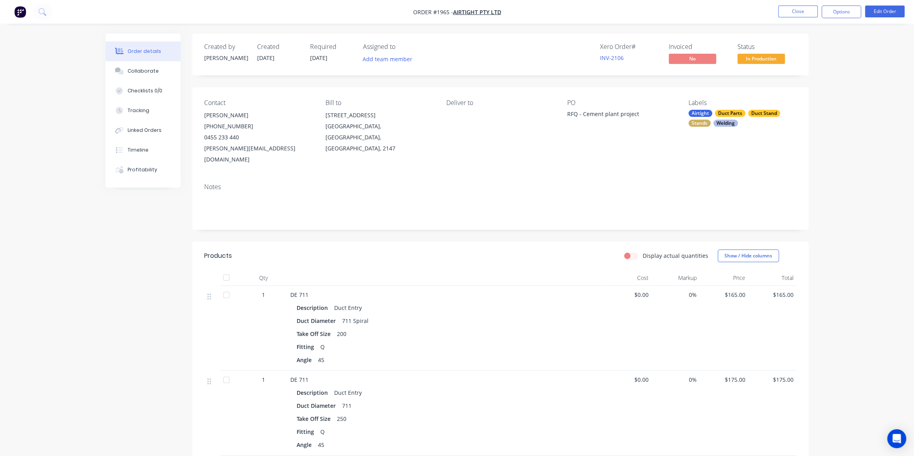
click at [23, 12] on img "button" at bounding box center [20, 12] width 12 height 12
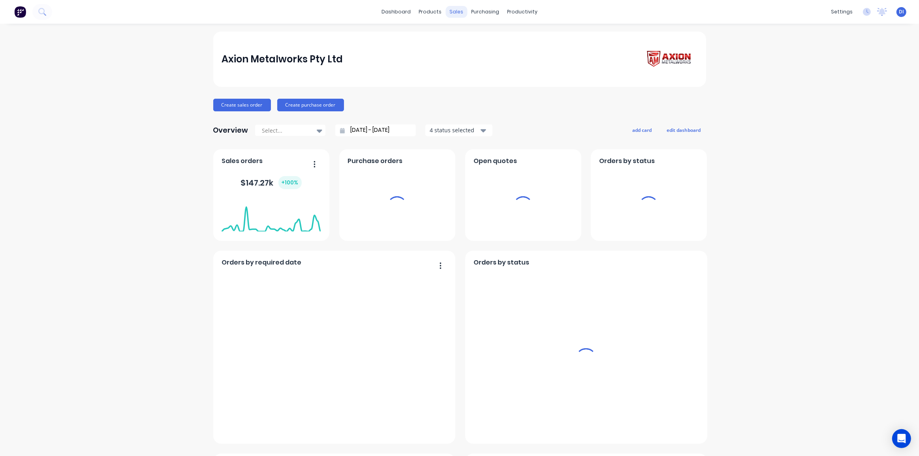
click at [450, 11] on div "sales" at bounding box center [457, 12] width 22 height 12
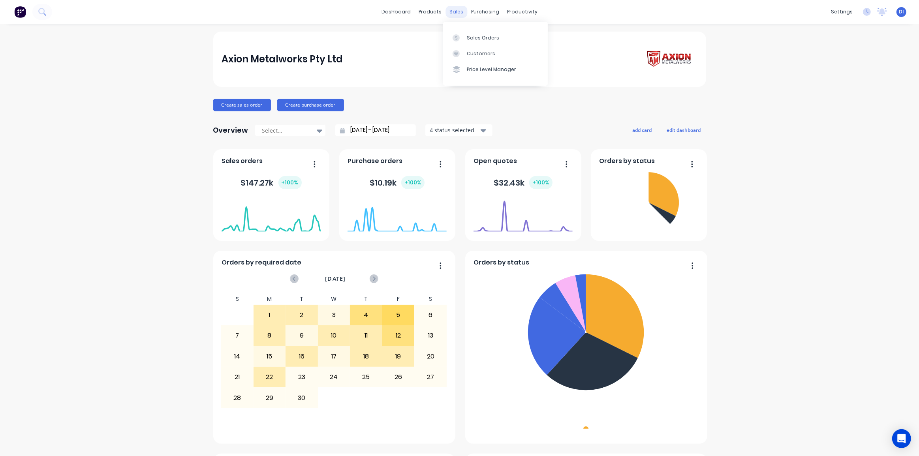
click at [456, 13] on div "sales" at bounding box center [457, 12] width 22 height 12
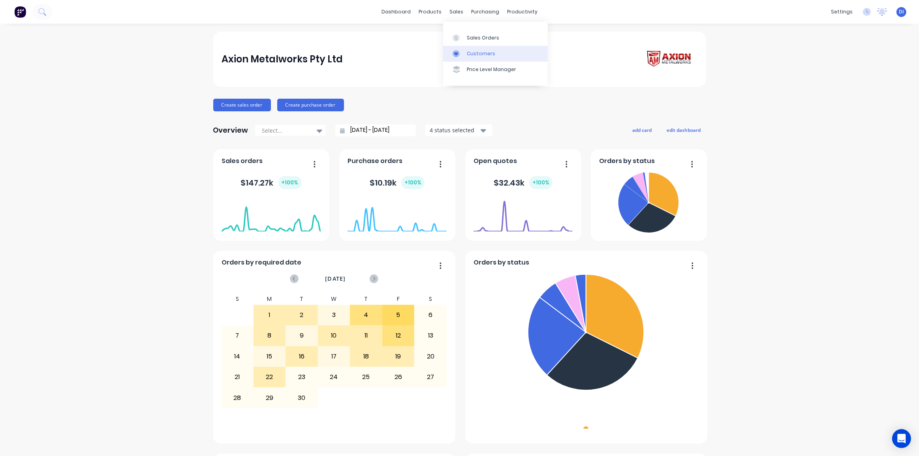
click at [467, 51] on div "Customers" at bounding box center [481, 53] width 28 height 7
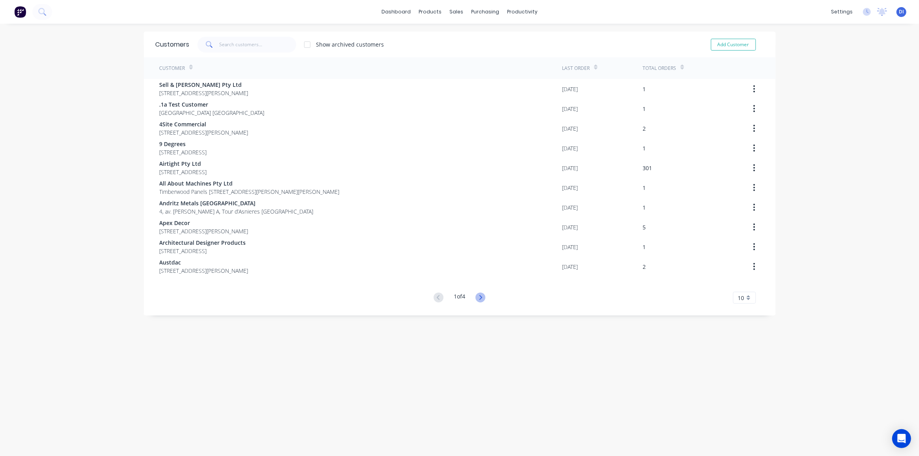
click at [478, 298] on icon at bounding box center [481, 298] width 10 height 10
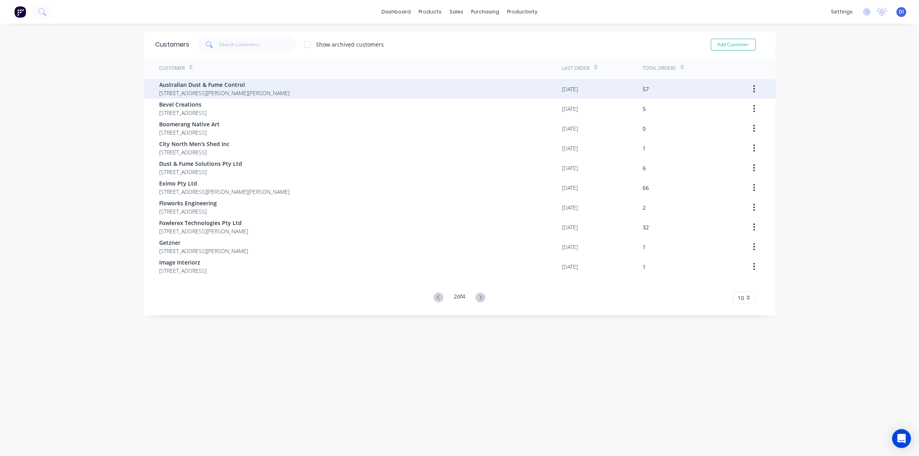
click at [228, 91] on span "26 Hargraves Place Wetherill Park New South Wales Australia 2164" at bounding box center [225, 93] width 130 height 8
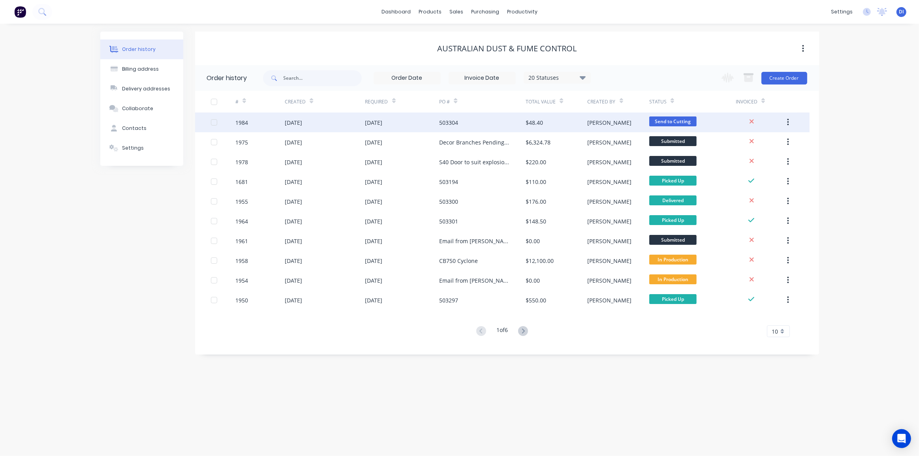
click at [502, 121] on div "503304" at bounding box center [482, 123] width 87 height 20
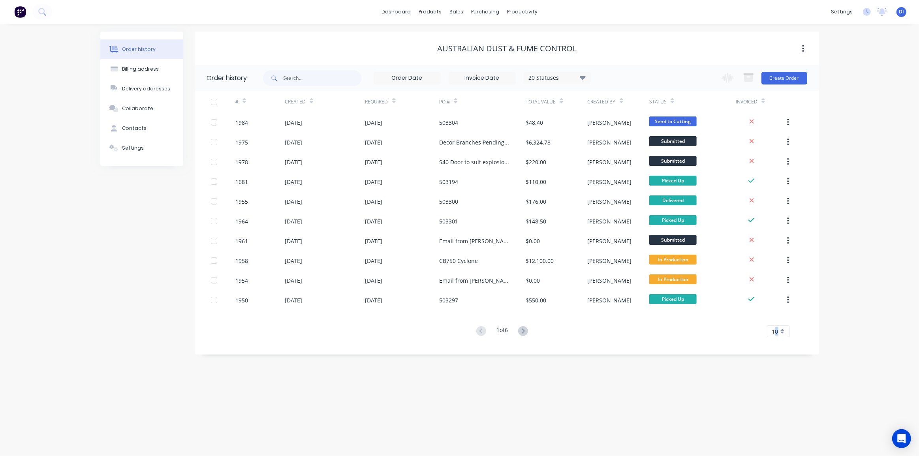
click at [777, 331] on span "10" at bounding box center [775, 332] width 6 height 8
click at [776, 428] on div "35" at bounding box center [779, 430] width 22 height 14
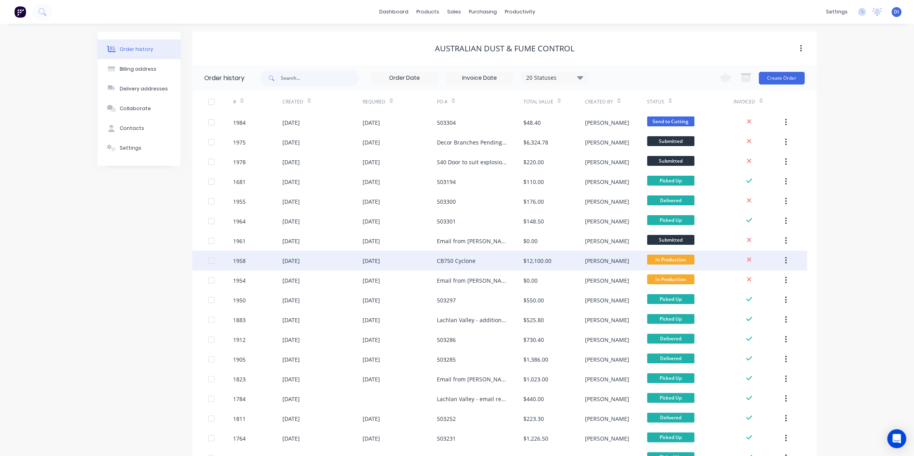
click at [478, 263] on div "CB750 Cyclone" at bounding box center [480, 261] width 87 height 20
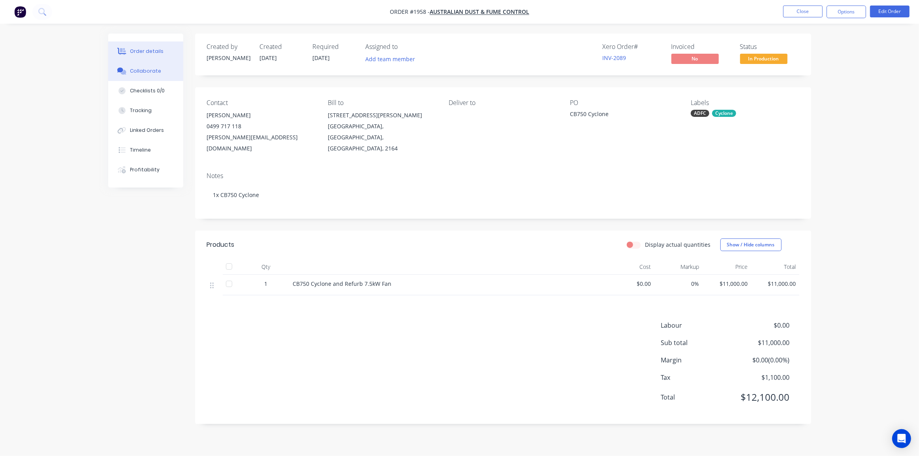
click at [141, 72] on div "Collaborate" at bounding box center [145, 71] width 31 height 7
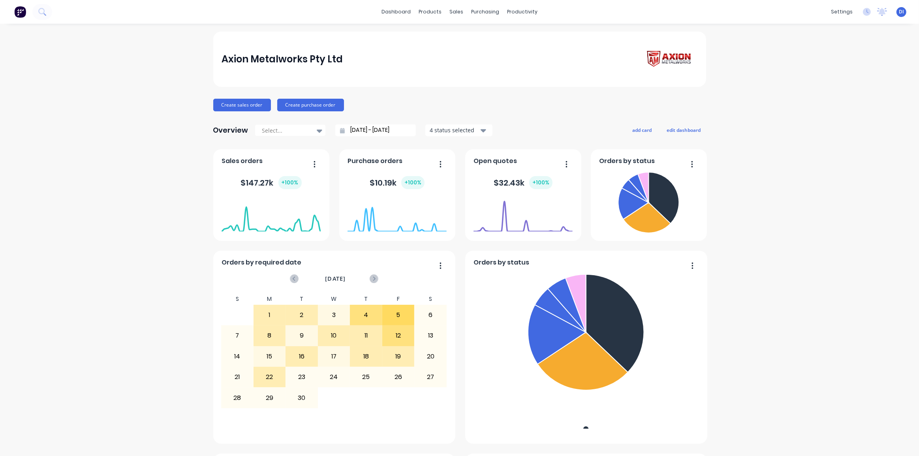
click at [22, 10] on img at bounding box center [20, 12] width 12 height 12
